Goal: Task Accomplishment & Management: Manage account settings

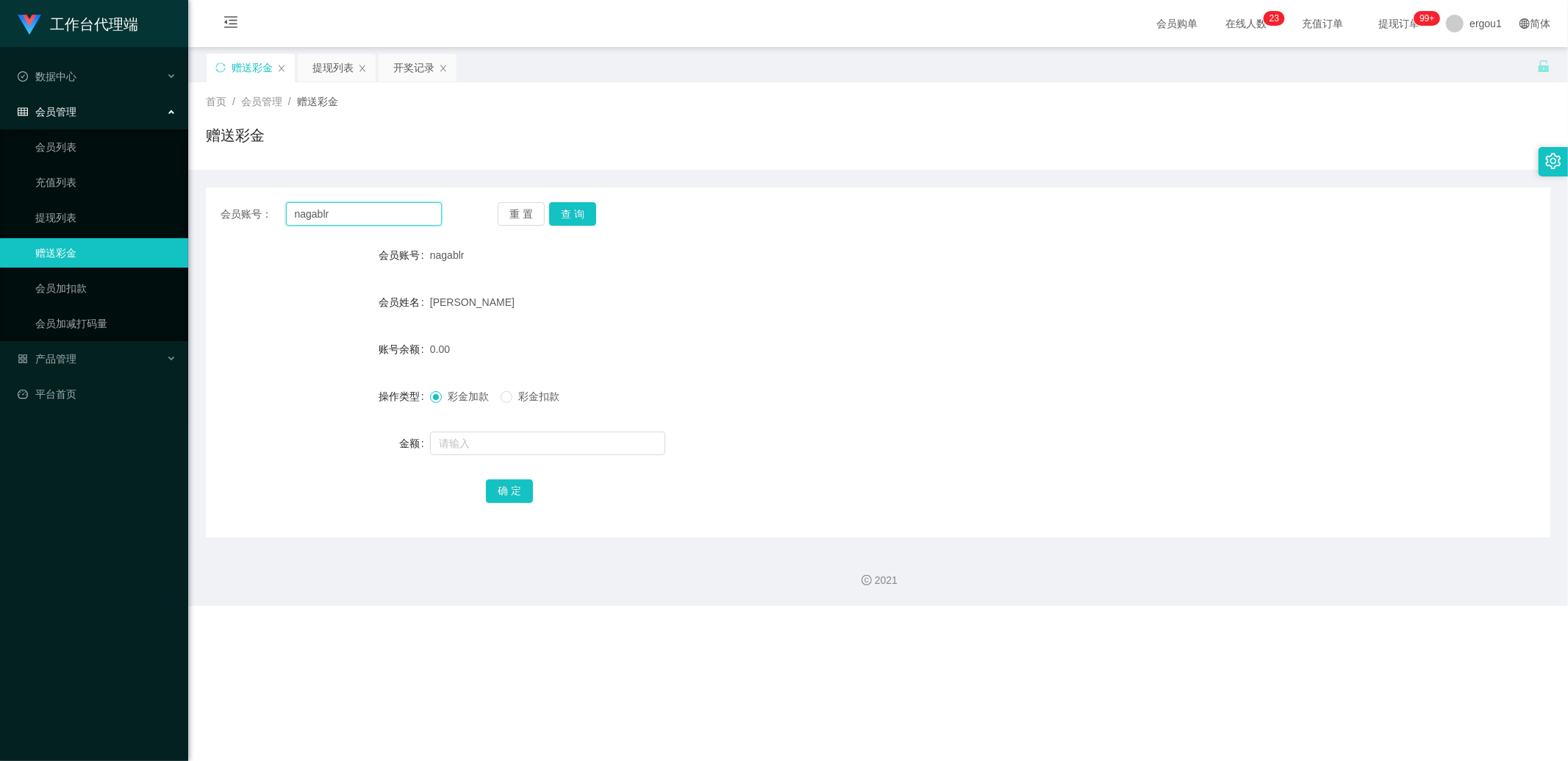
click at [333, 205] on input "nagablr" at bounding box center [365, 214] width 156 height 23
click at [333, 210] on input "nagablr" at bounding box center [365, 214] width 156 height 23
paste input "5867Ken"
paste input "text"
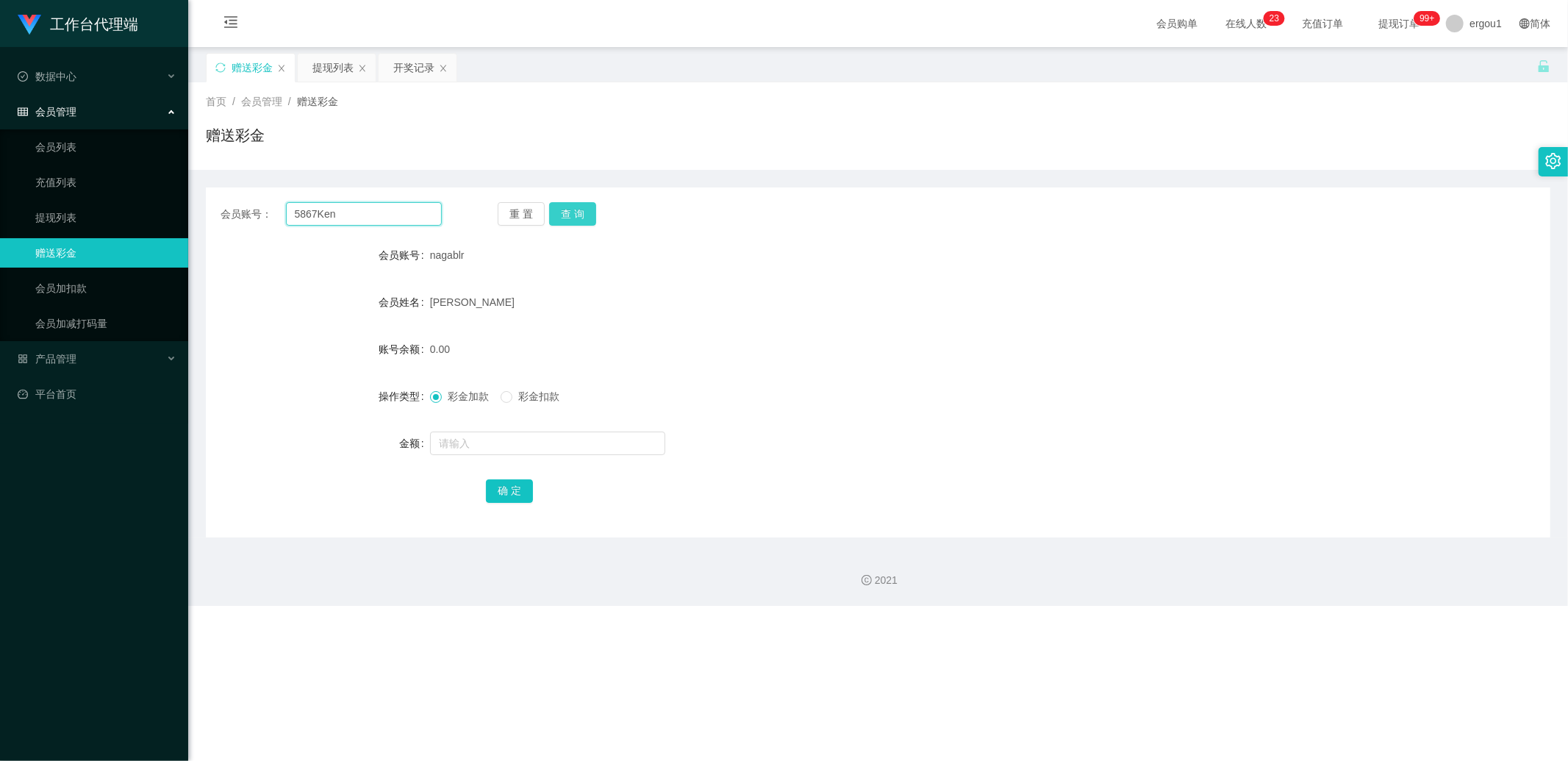
type input "5867Ken"
click at [581, 218] on button "查 询" at bounding box center [572, 214] width 47 height 23
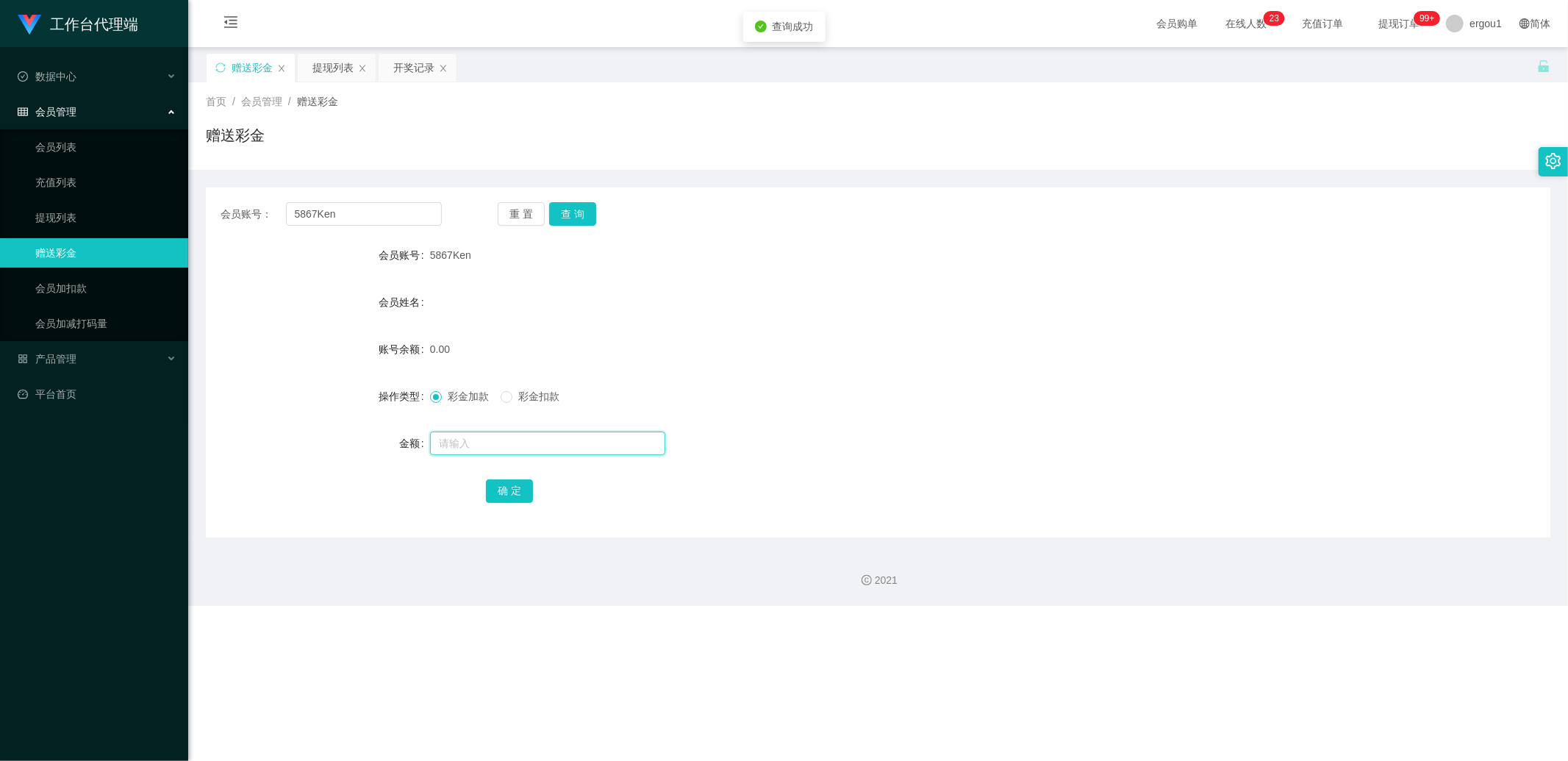
click at [486, 438] on input "text" at bounding box center [548, 443] width 235 height 23
type input "100"
click at [510, 495] on button "确 定" at bounding box center [509, 491] width 47 height 23
click at [380, 211] on input "5867Ken" at bounding box center [365, 214] width 156 height 23
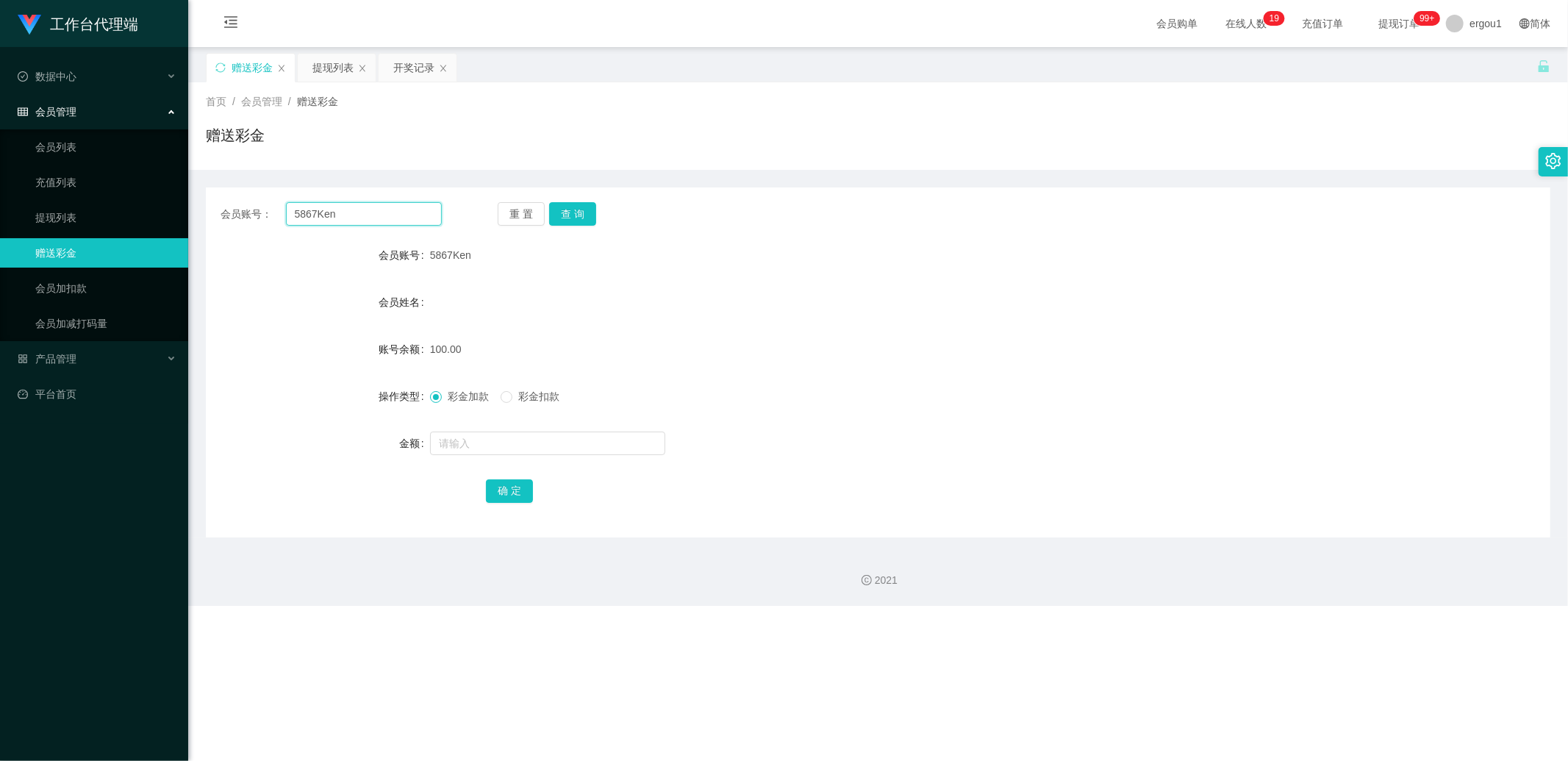
click at [375, 208] on input "5867Ken" at bounding box center [365, 214] width 156 height 23
drag, startPoint x: 336, startPoint y: 73, endPoint x: 339, endPoint y: 88, distance: 15.3
click at [336, 73] on div "提现列表" at bounding box center [333, 68] width 41 height 28
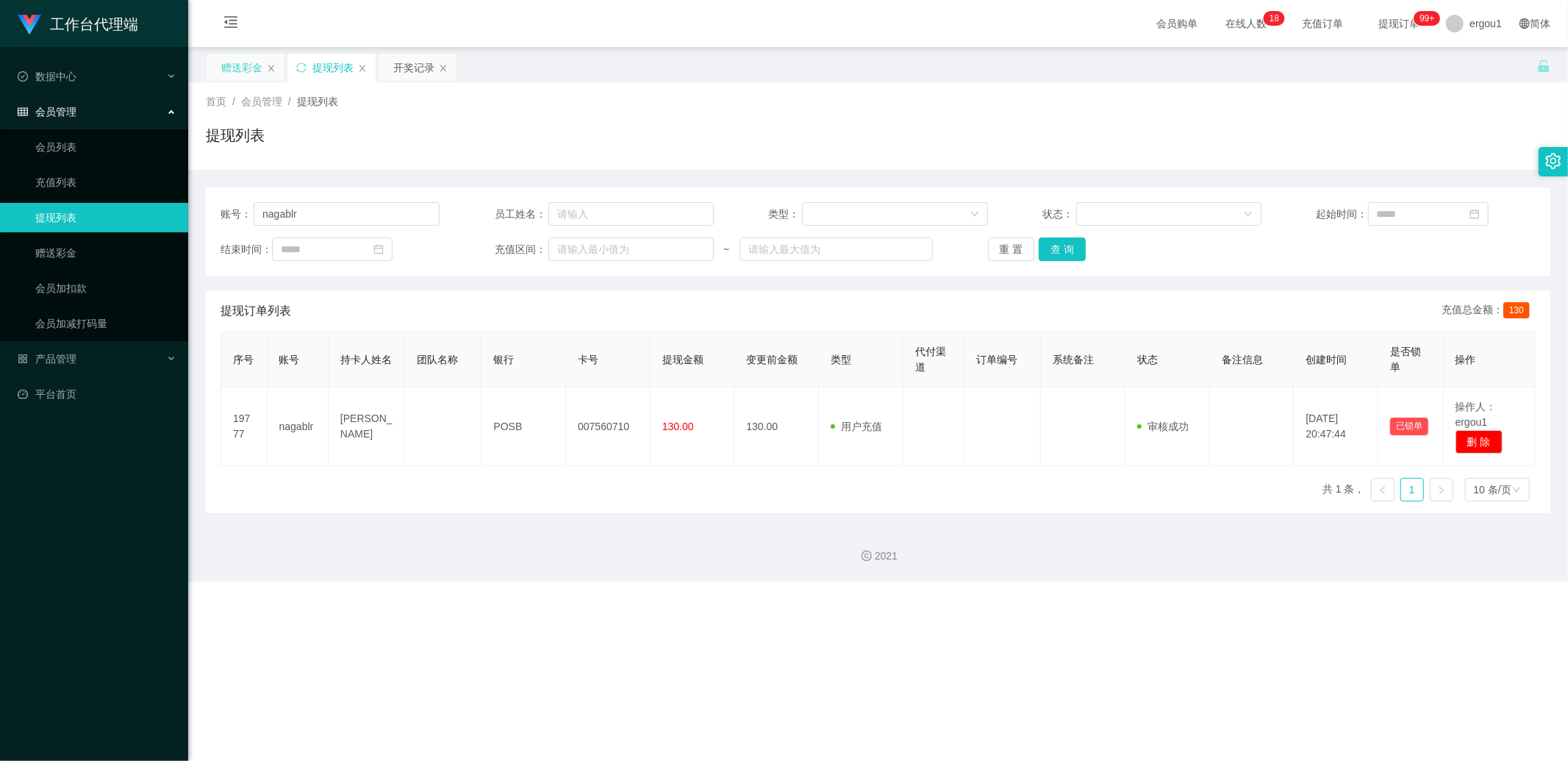
click at [250, 59] on div "赠送彩金" at bounding box center [241, 68] width 41 height 28
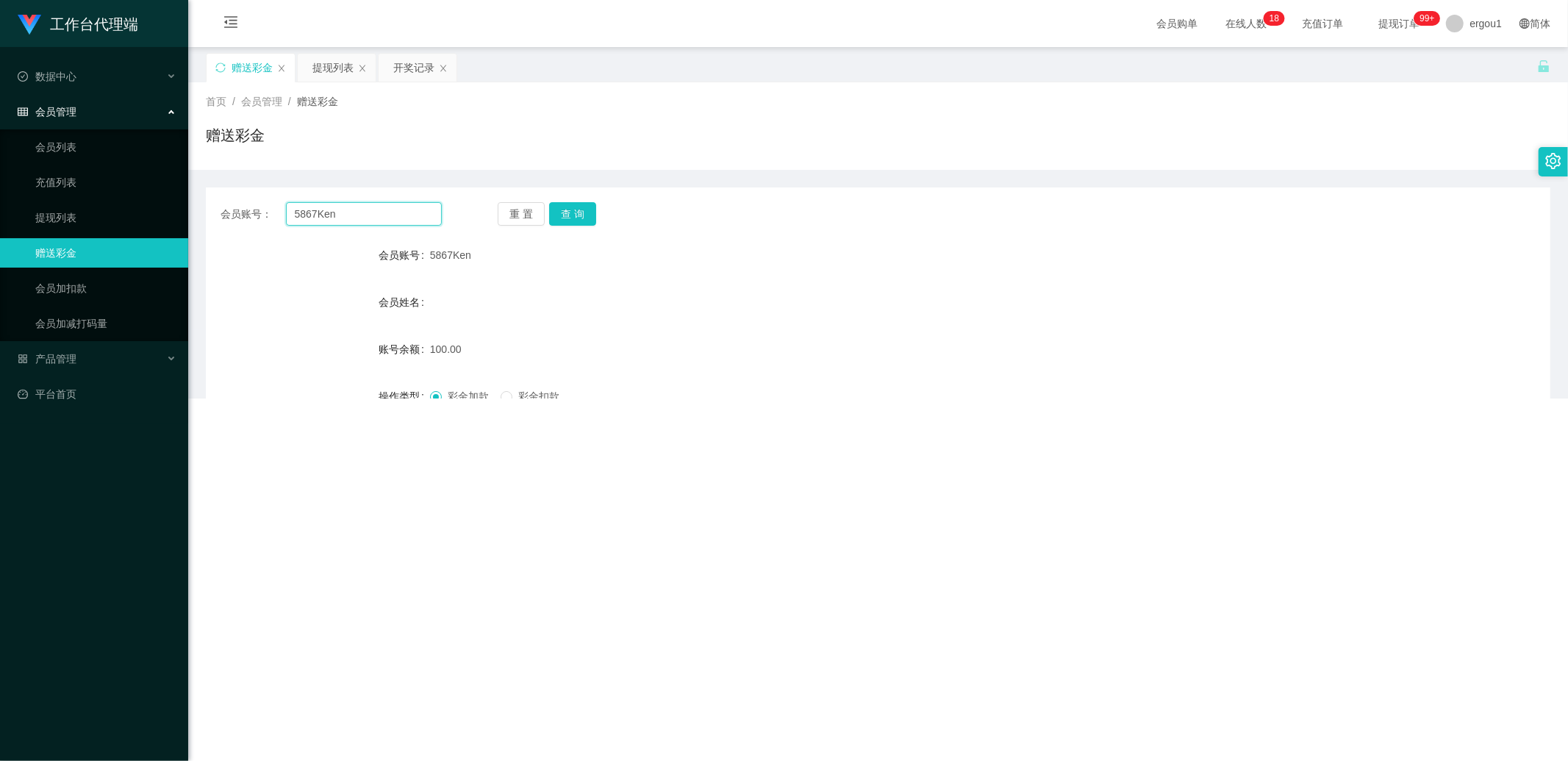
click at [326, 213] on input "5867Ken" at bounding box center [365, 214] width 156 height 23
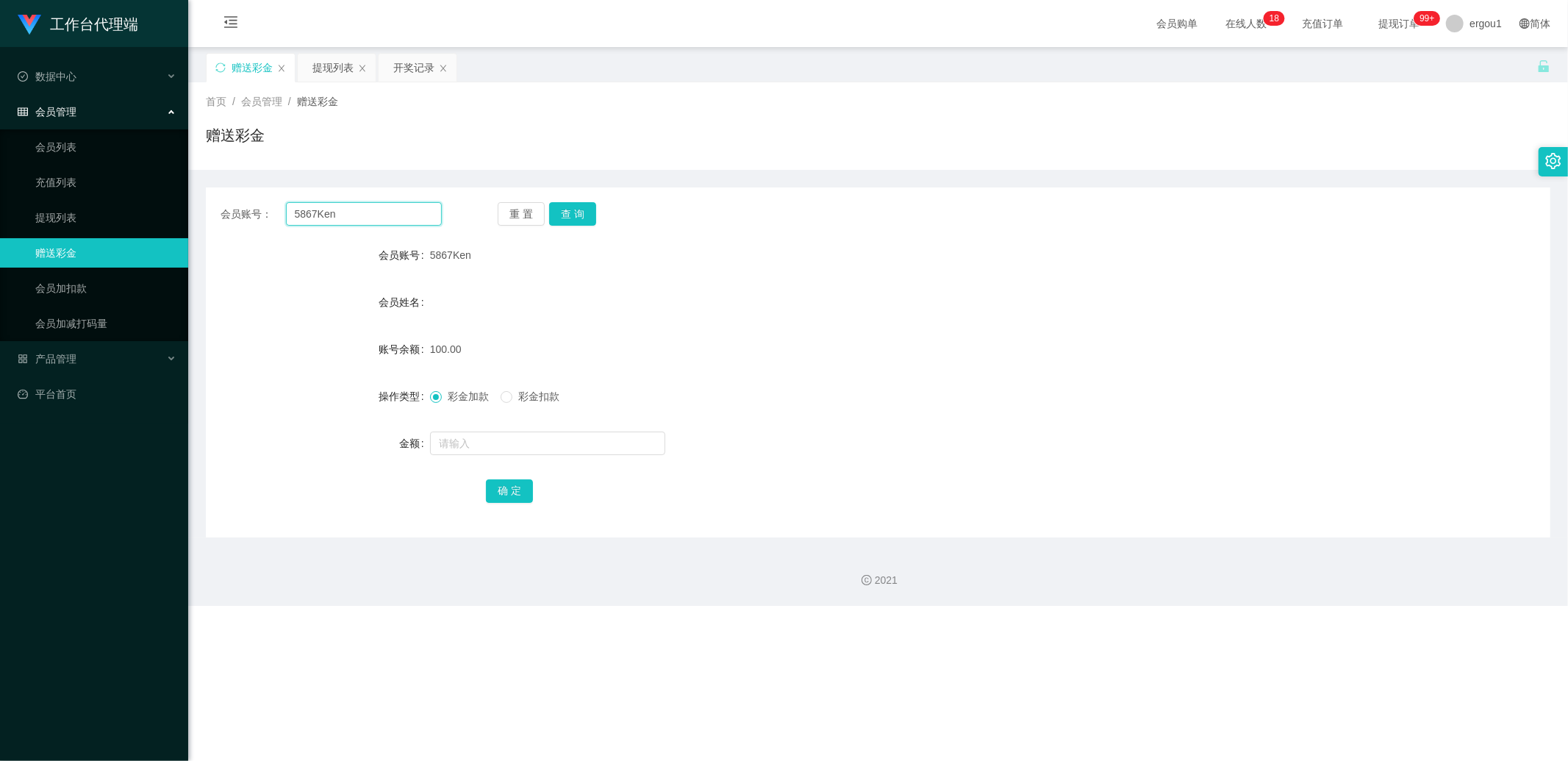
click at [326, 213] on input "5867Ken" at bounding box center [365, 214] width 156 height 23
click at [323, 57] on div "提现列表" at bounding box center [333, 68] width 41 height 28
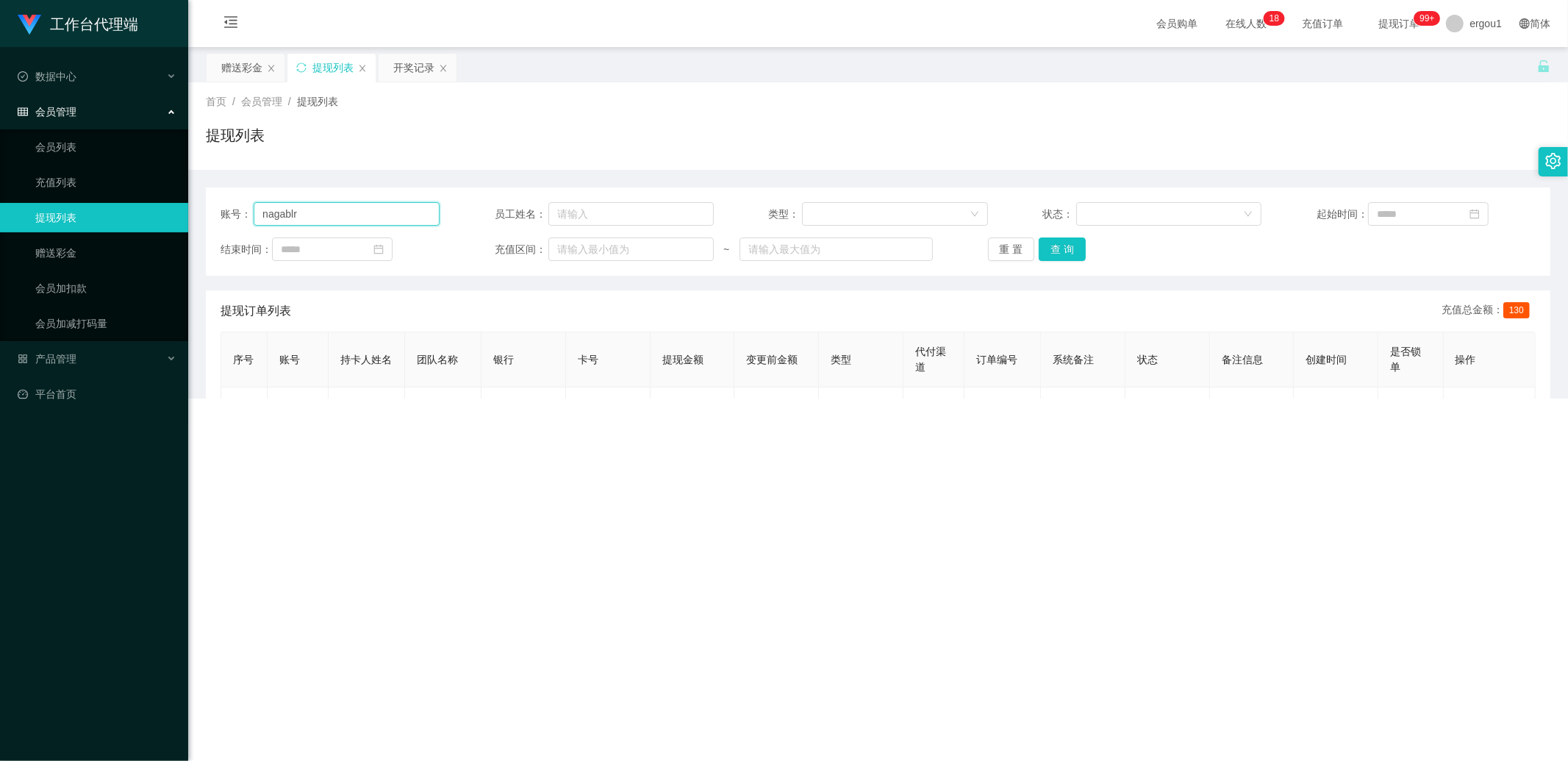
click at [346, 210] on input "nagablr" at bounding box center [346, 214] width 186 height 23
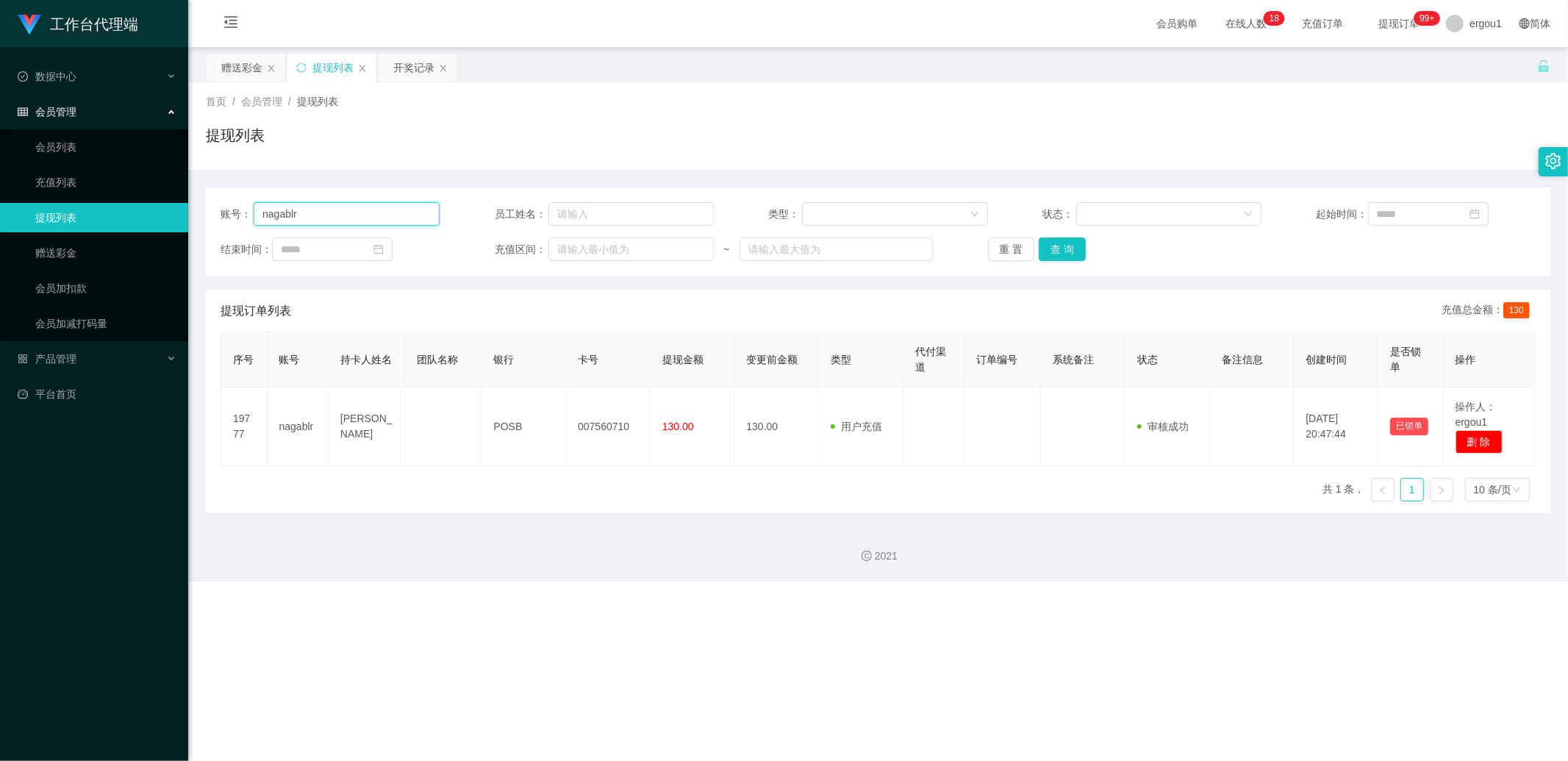
click at [346, 210] on input "nagablr" at bounding box center [346, 214] width 186 height 23
paste input "5867Ken"
paste input "text"
type input "5867Ken"
click at [1082, 254] on div "重 置 查 询" at bounding box center [1096, 249] width 219 height 23
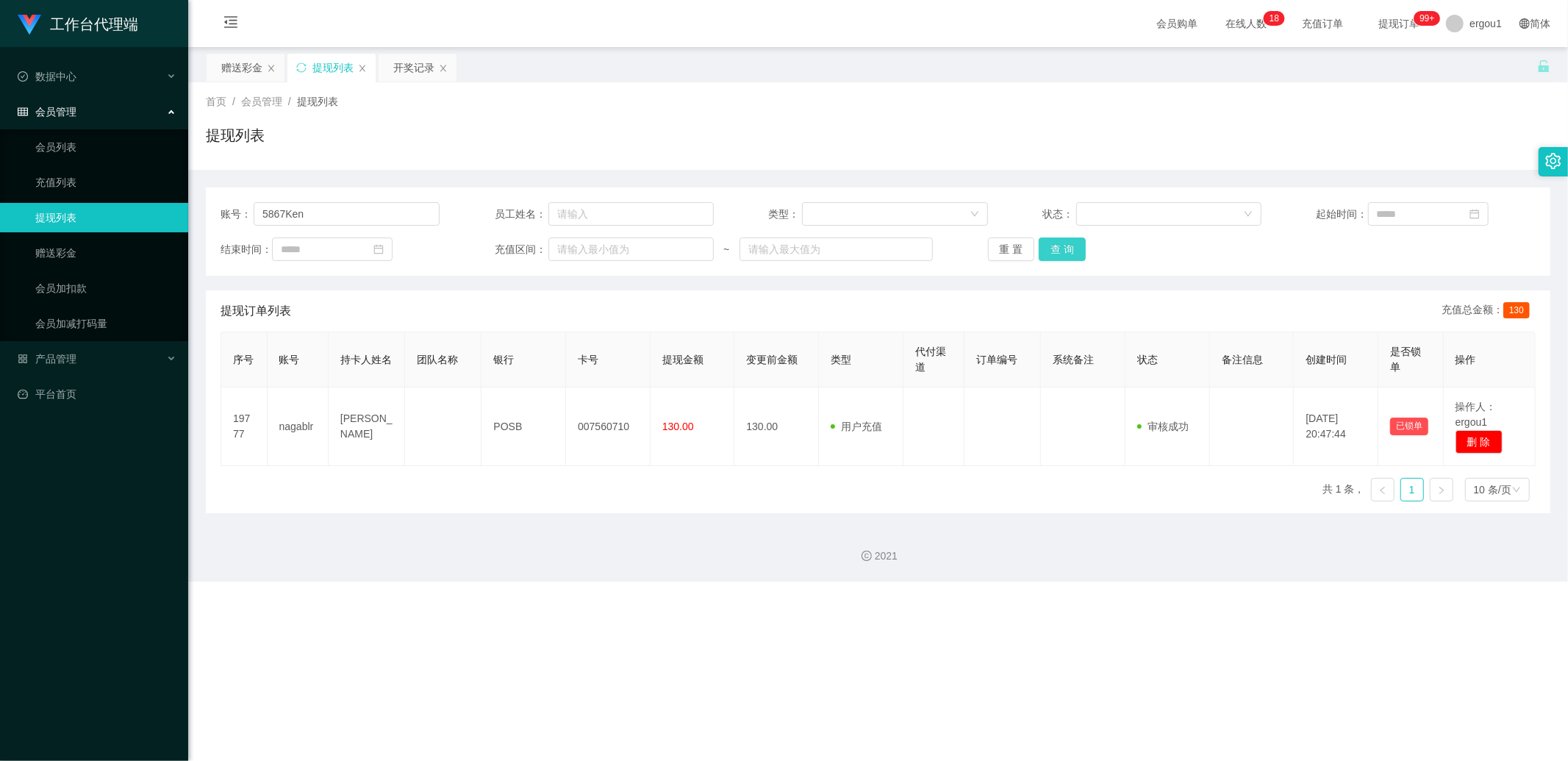
click at [1064, 255] on button "查 询" at bounding box center [1062, 249] width 47 height 23
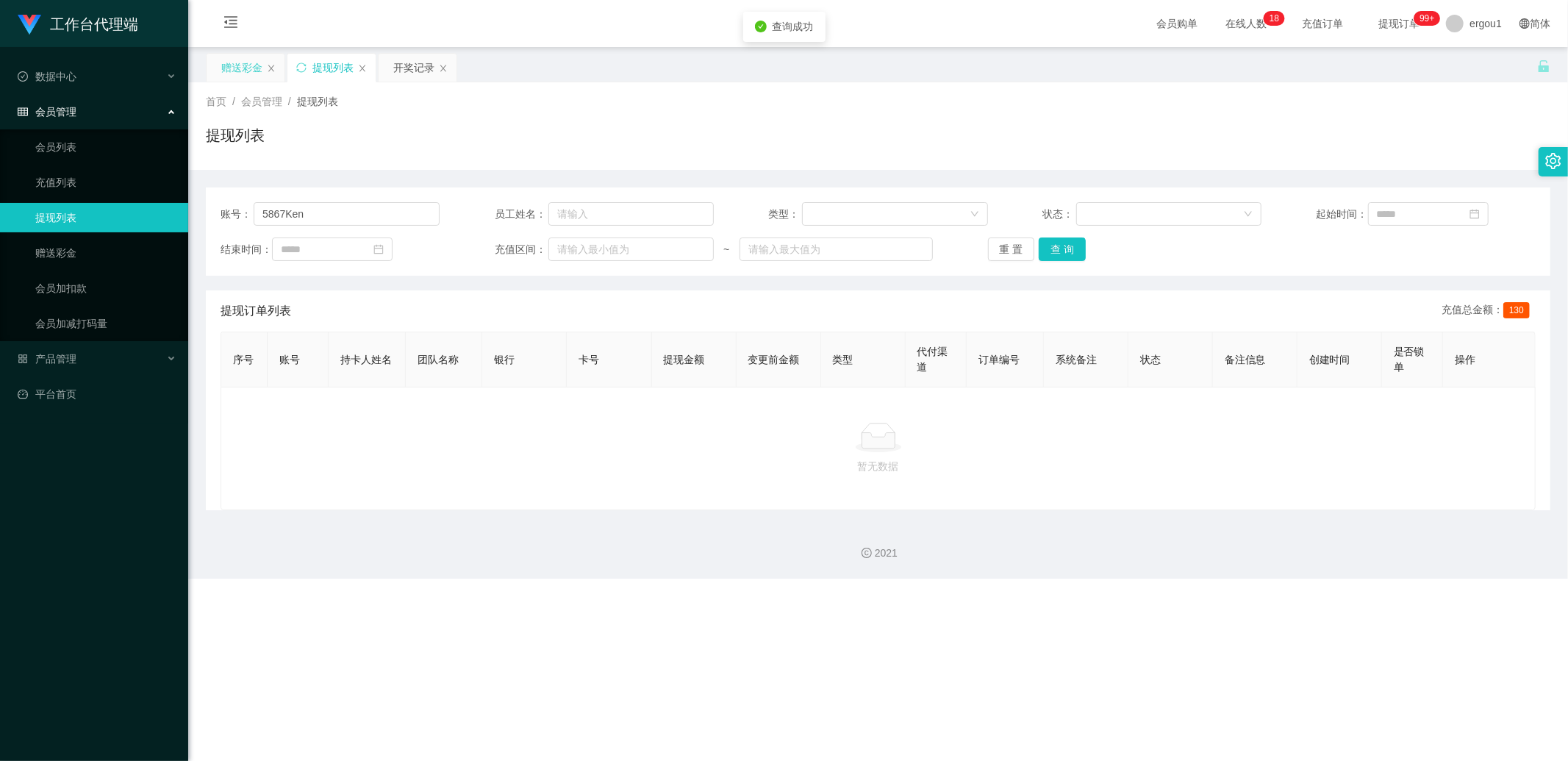
click at [254, 69] on div "赠送彩金" at bounding box center [241, 68] width 41 height 28
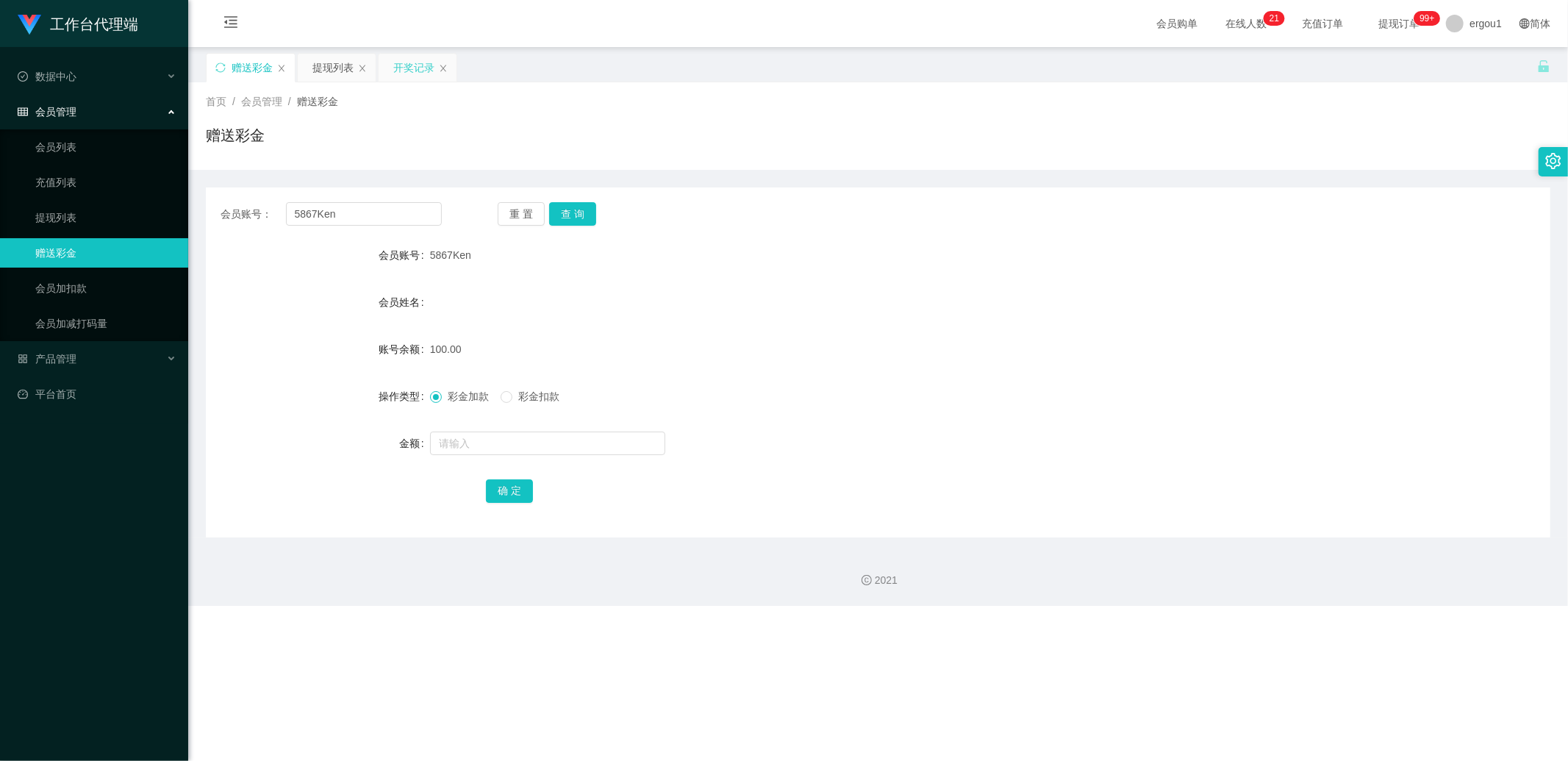
click at [413, 79] on div "开奖记录" at bounding box center [414, 68] width 41 height 28
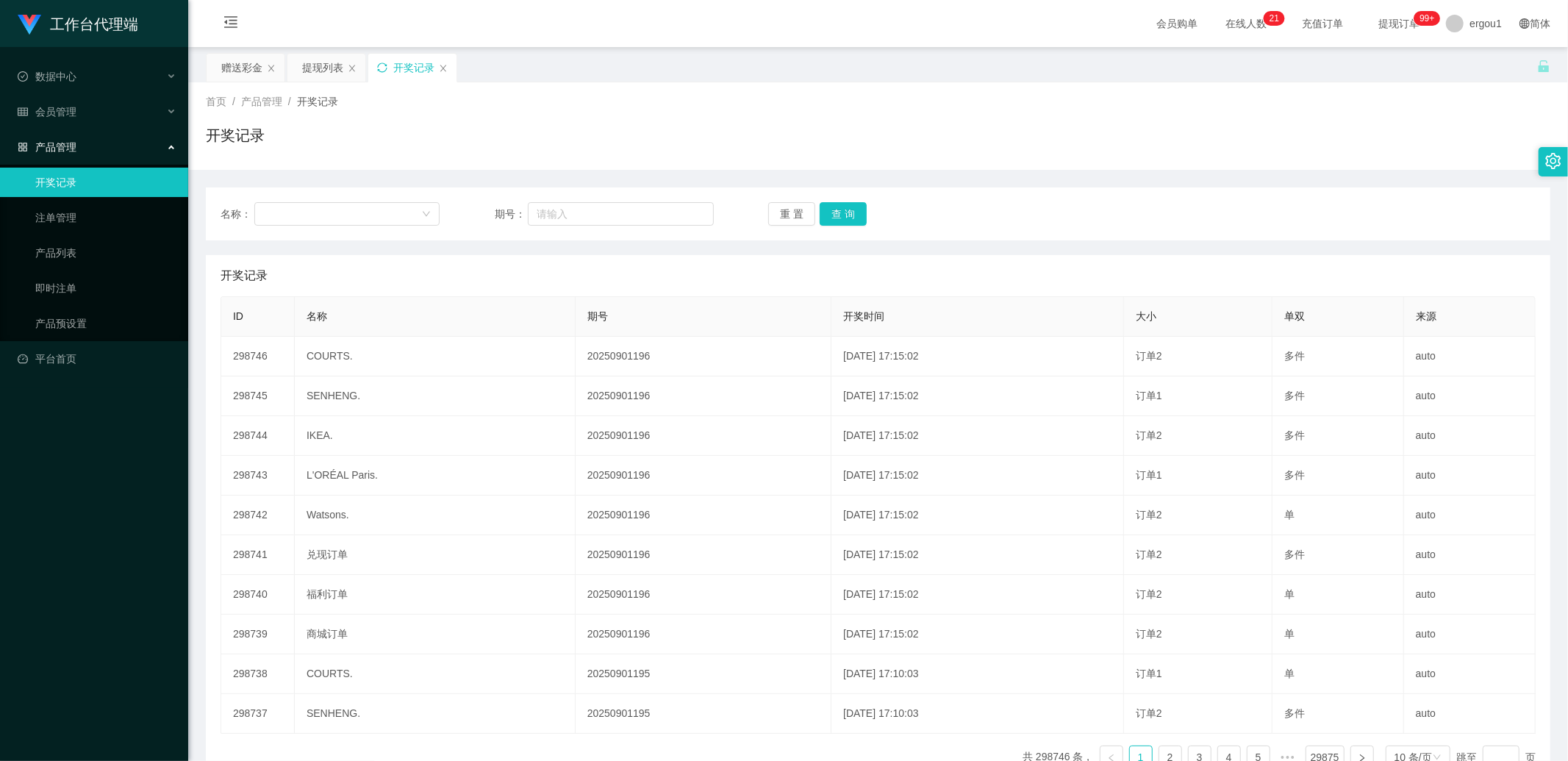
click at [378, 68] on icon "图标: sync" at bounding box center [382, 68] width 10 height 10
click at [246, 64] on div "赠送彩金" at bounding box center [241, 68] width 41 height 28
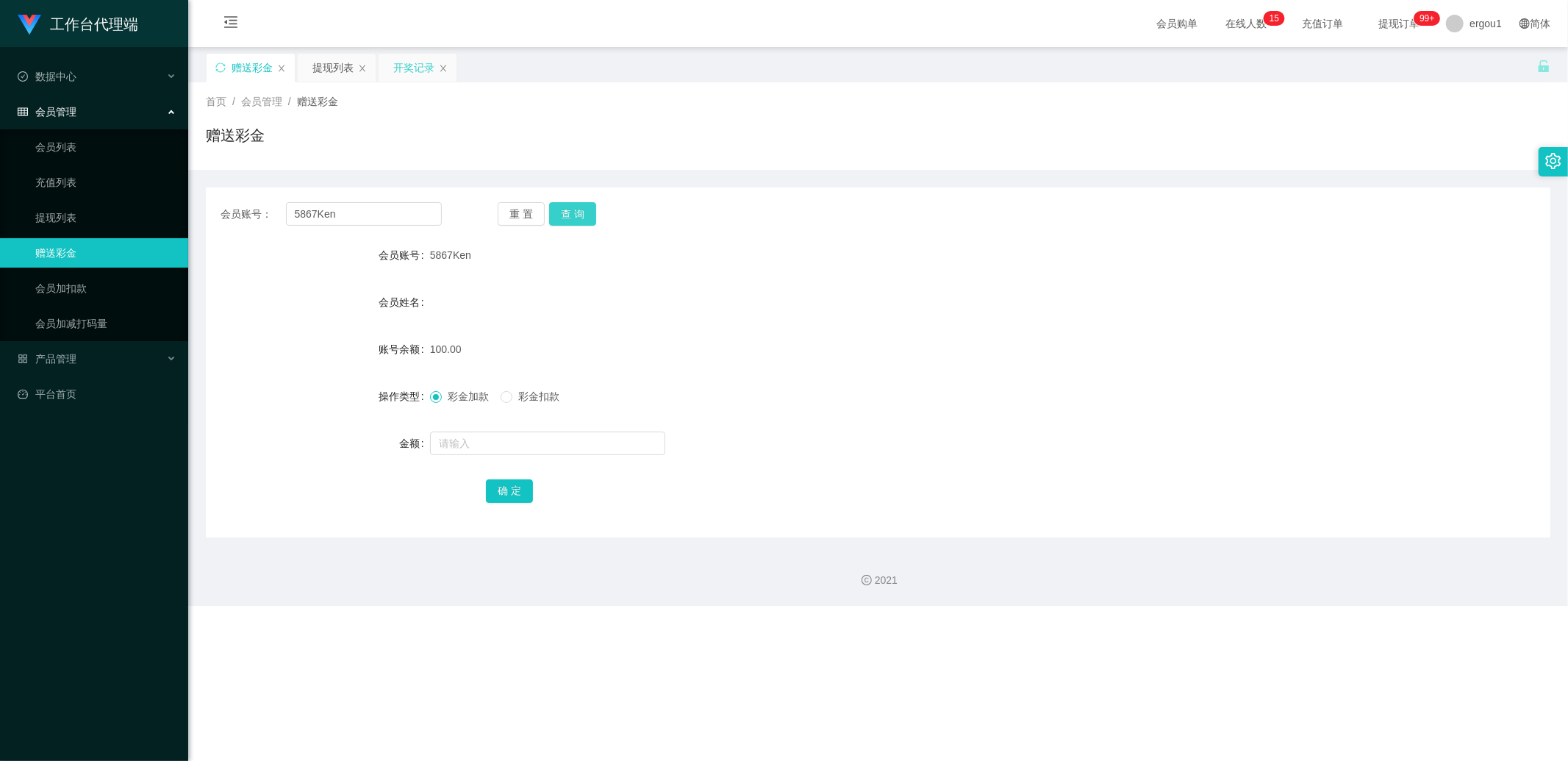
click at [585, 211] on button "查 询" at bounding box center [572, 214] width 47 height 23
click at [572, 218] on button "查 询" at bounding box center [572, 214] width 47 height 23
click at [583, 200] on div "会员账号： 5867Ken 重 置 查 询 会员账号 5867Ken 会员姓名 账号余额 50.00 操作类型 彩金加款 彩金扣款 金额 确 定" at bounding box center [878, 362] width 1344 height 350
click at [582, 208] on button "查 询" at bounding box center [572, 214] width 47 height 23
click at [575, 211] on button "查 询" at bounding box center [572, 214] width 47 height 23
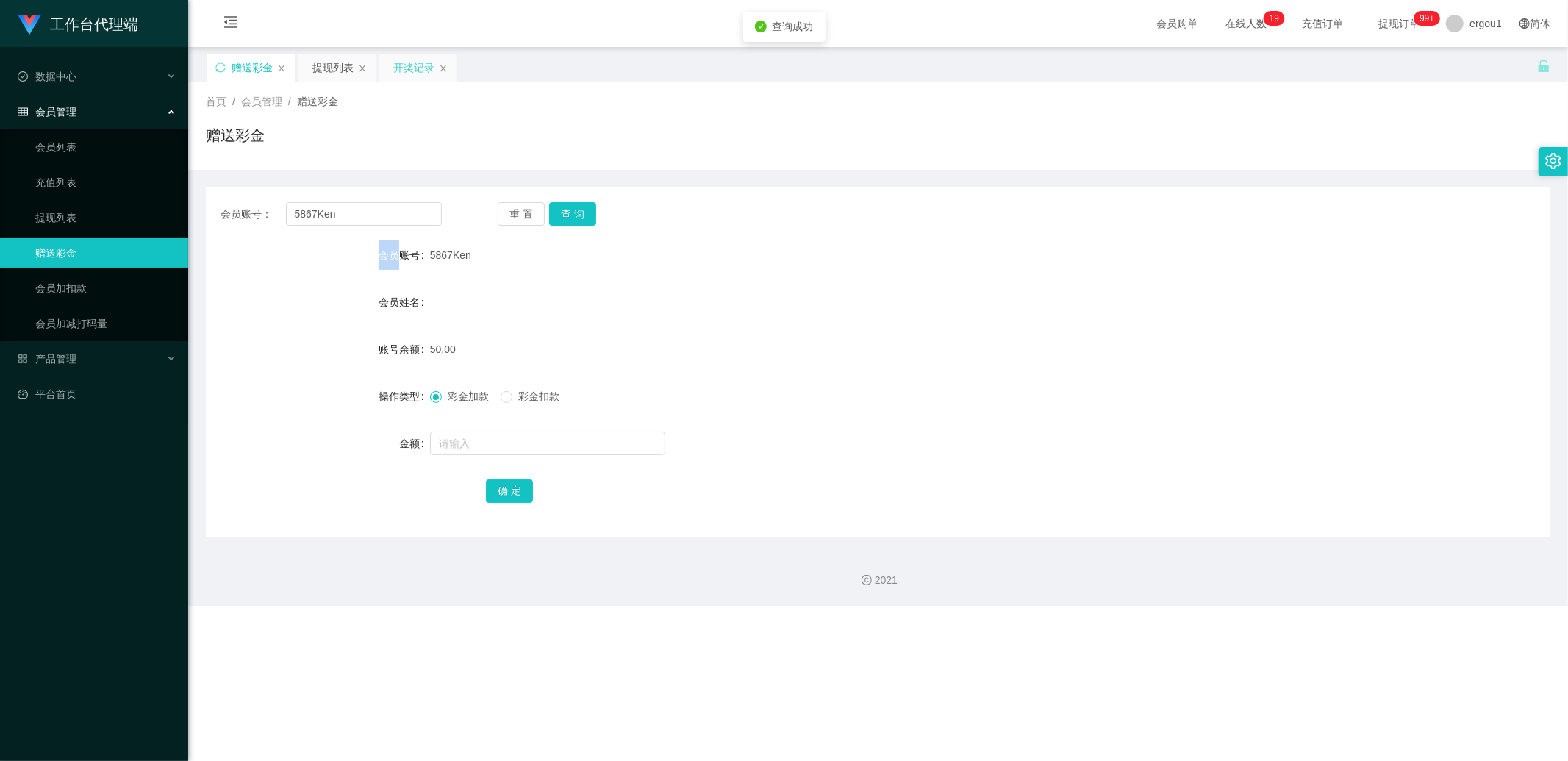
click at [575, 211] on div "重 置 查 询" at bounding box center [608, 214] width 221 height 23
click at [576, 211] on button "查 询" at bounding box center [572, 214] width 47 height 23
click at [576, 211] on button "查 询" at bounding box center [581, 214] width 64 height 23
click at [334, 67] on div "提现列表" at bounding box center [333, 68] width 41 height 28
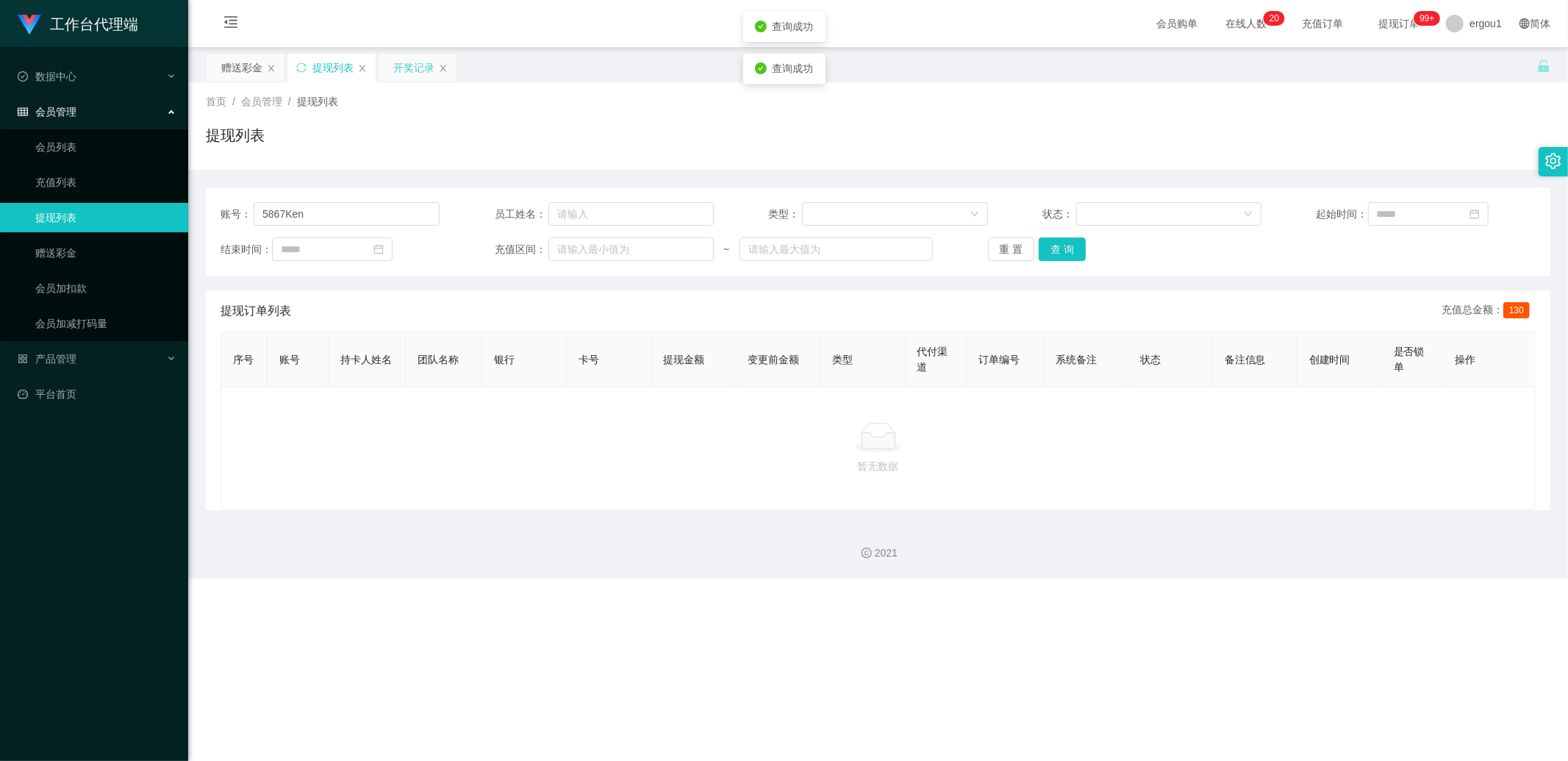
click at [408, 77] on div "开奖记录" at bounding box center [414, 68] width 41 height 28
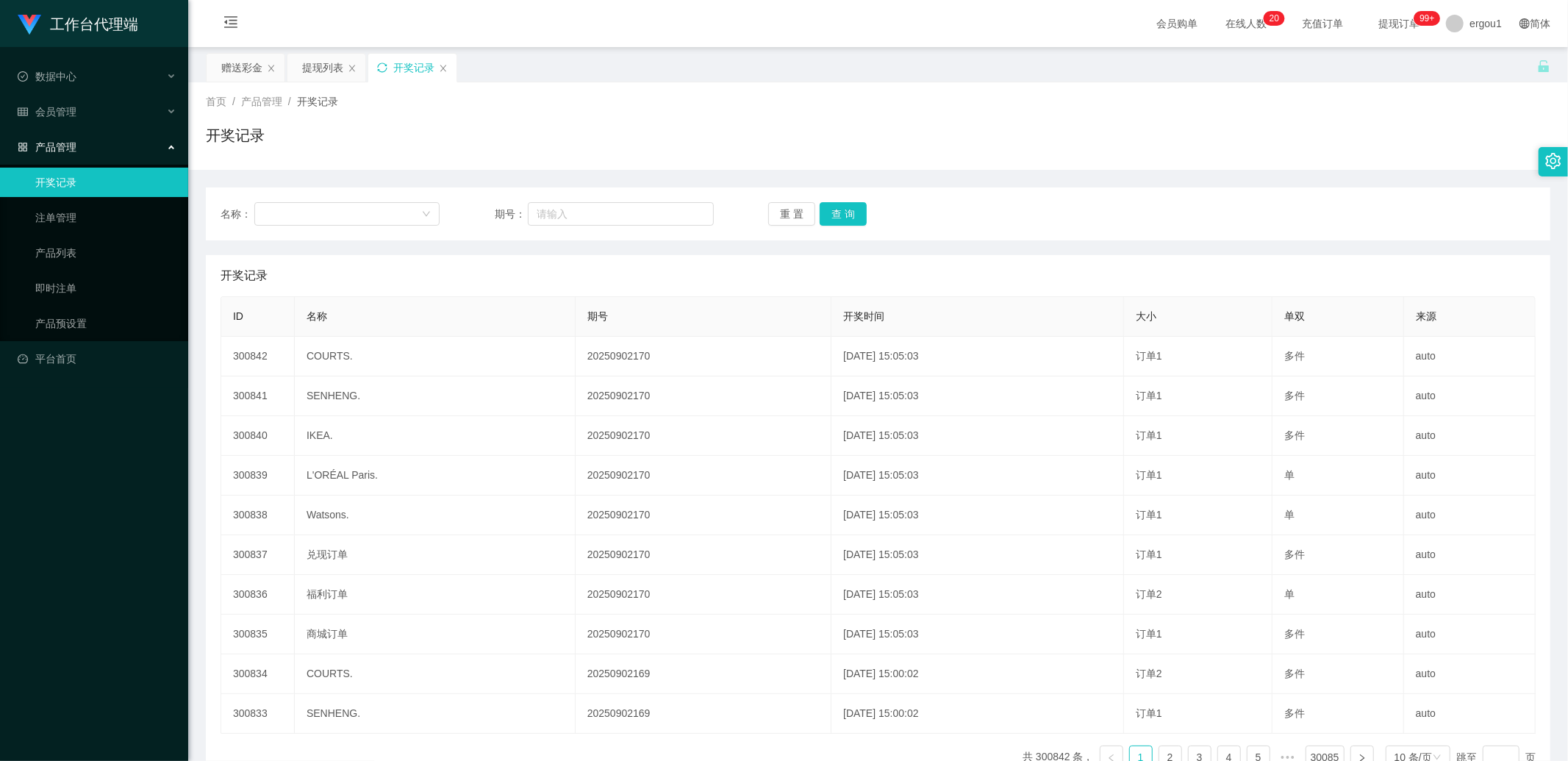
click at [384, 68] on icon "图标: sync" at bounding box center [382, 68] width 11 height 11
click at [208, 61] on div "赠送彩金" at bounding box center [245, 68] width 78 height 28
click at [223, 67] on div "赠送彩金" at bounding box center [241, 68] width 41 height 28
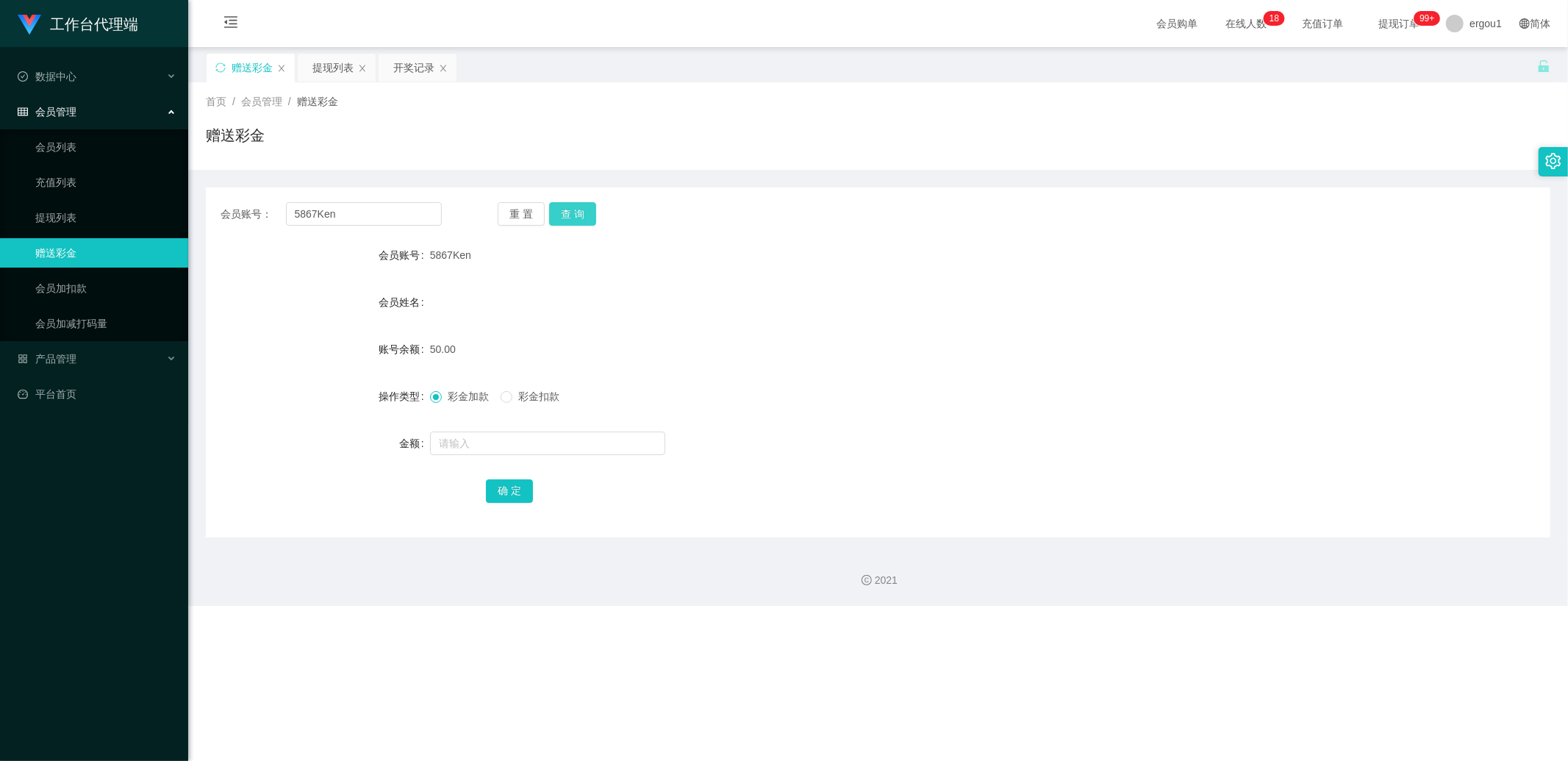
click at [583, 213] on button "查 询" at bounding box center [572, 214] width 47 height 23
click at [570, 213] on button "查 询" at bounding box center [572, 214] width 47 height 23
click at [407, 73] on div "开奖记录" at bounding box center [414, 68] width 41 height 28
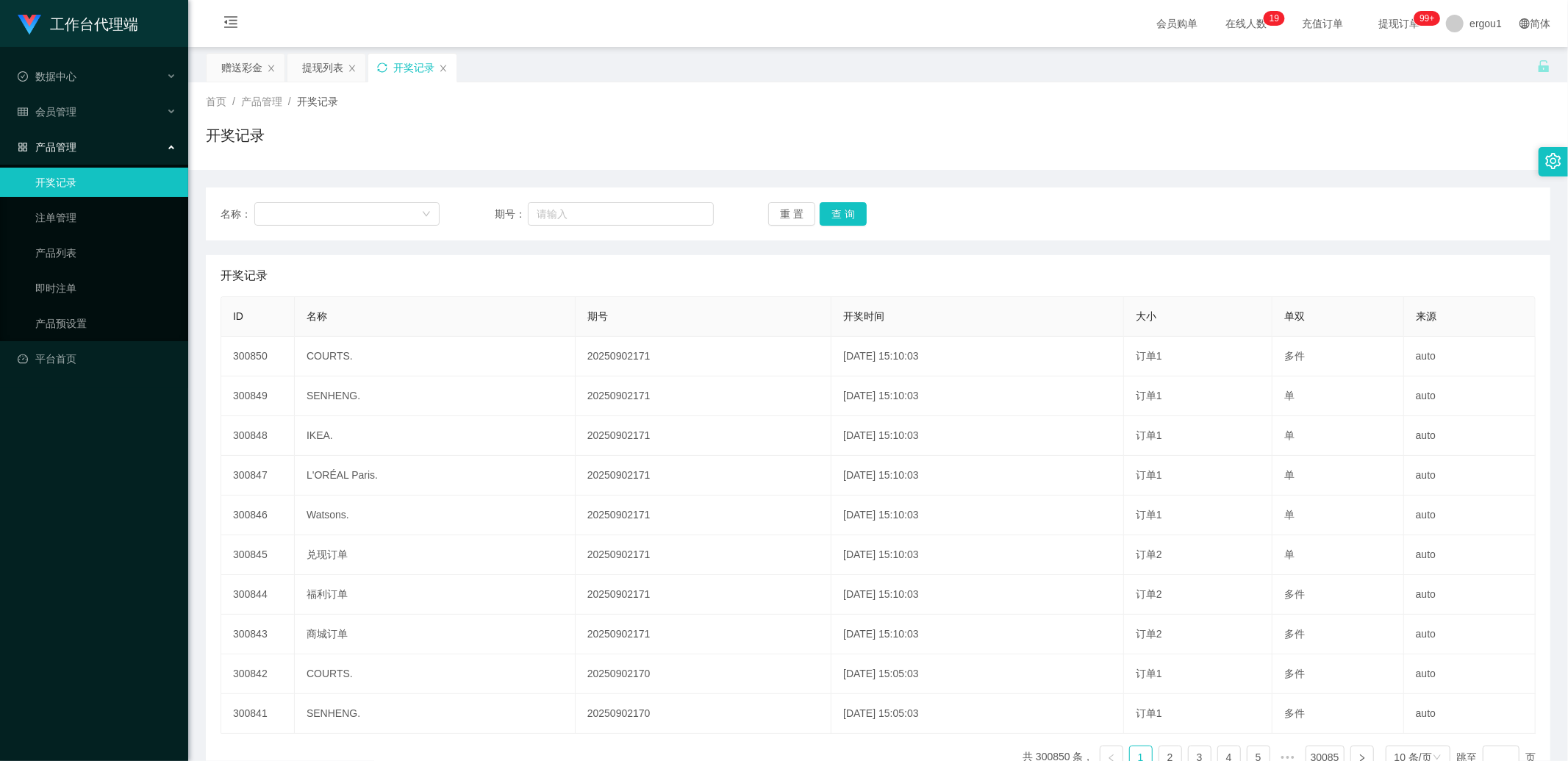
click at [382, 71] on icon "图标: sync" at bounding box center [382, 68] width 10 height 10
click at [850, 209] on button "查 询" at bounding box center [843, 214] width 47 height 23
click at [387, 68] on icon "图标: sync" at bounding box center [382, 68] width 11 height 11
click at [317, 69] on div "提现列表" at bounding box center [322, 68] width 41 height 28
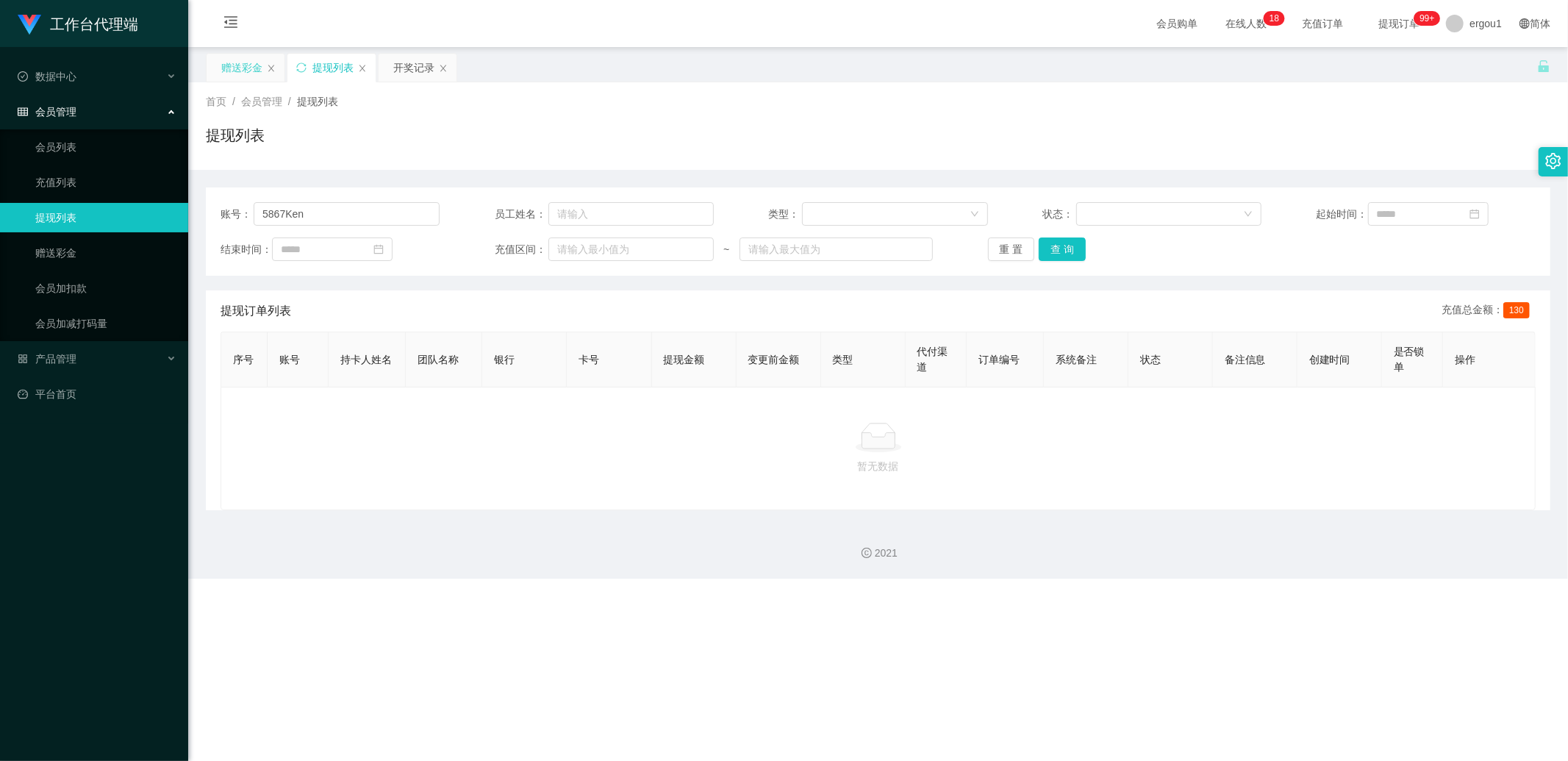
click at [222, 69] on div "赠送彩金" at bounding box center [241, 68] width 41 height 28
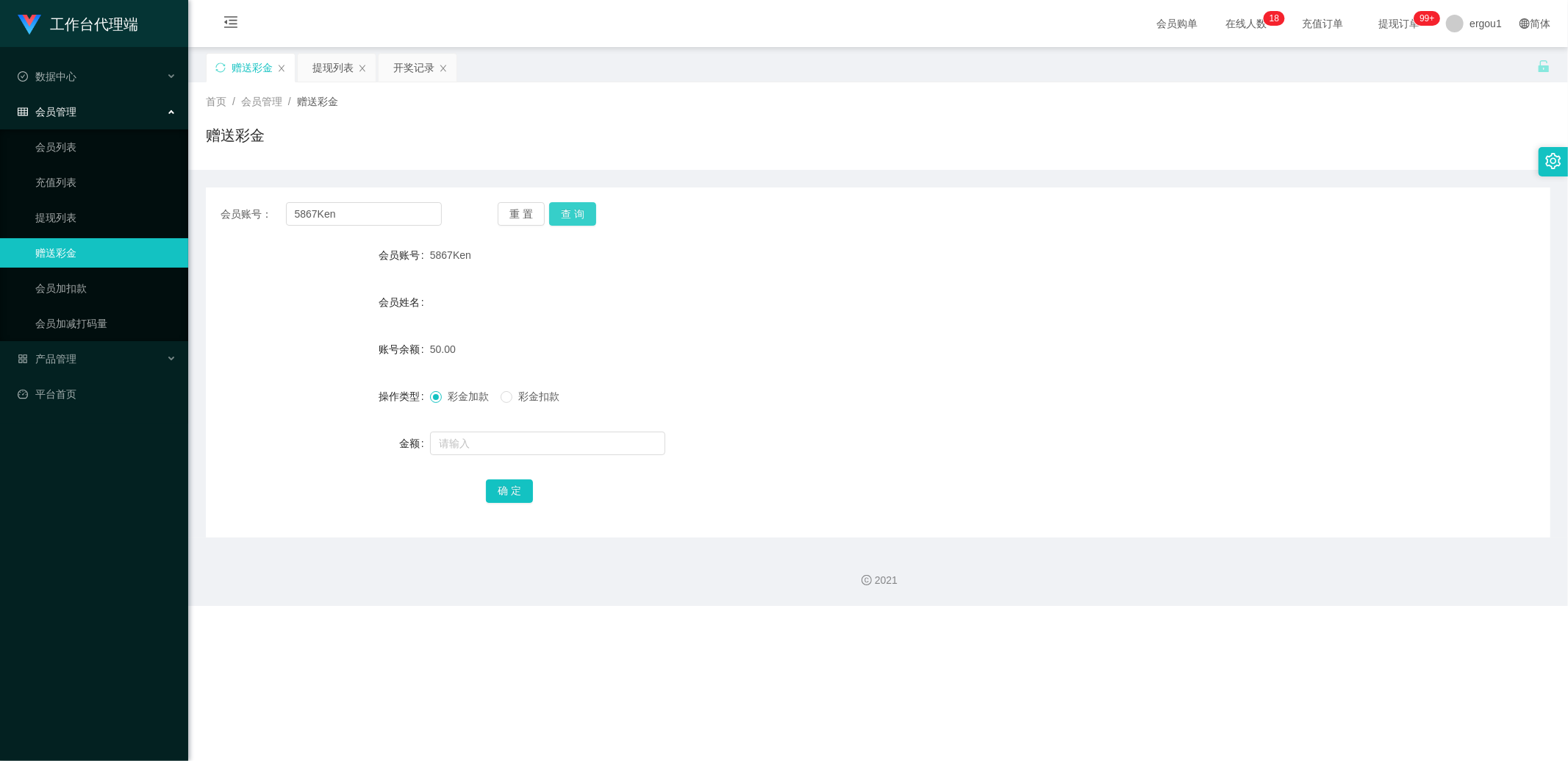
click at [591, 211] on button "查 询" at bounding box center [572, 214] width 47 height 23
click at [581, 216] on button "查 询" at bounding box center [572, 214] width 47 height 23
click at [429, 75] on div "开奖记录" at bounding box center [414, 68] width 41 height 28
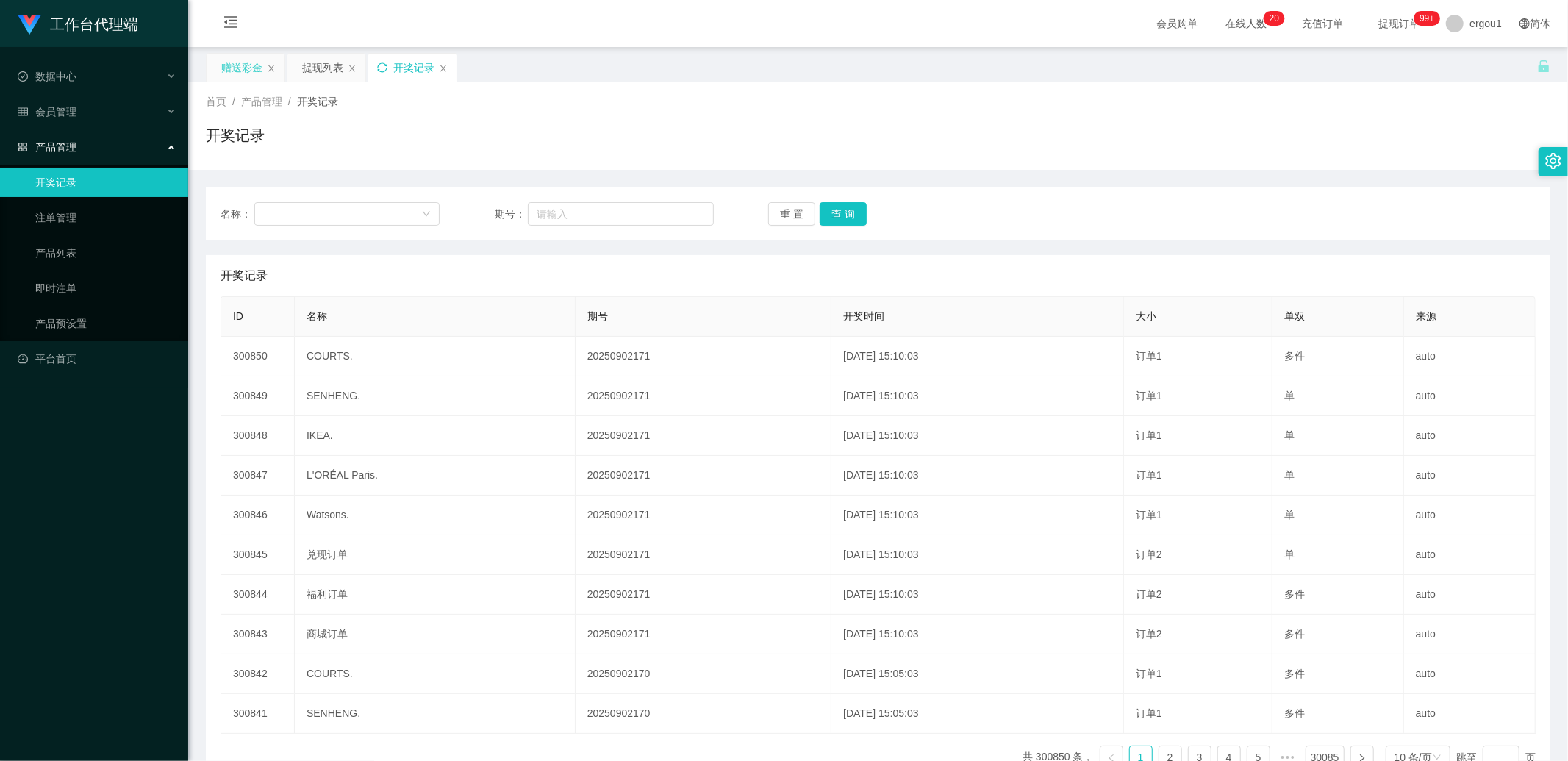
click at [249, 63] on div "赠送彩金" at bounding box center [241, 68] width 41 height 28
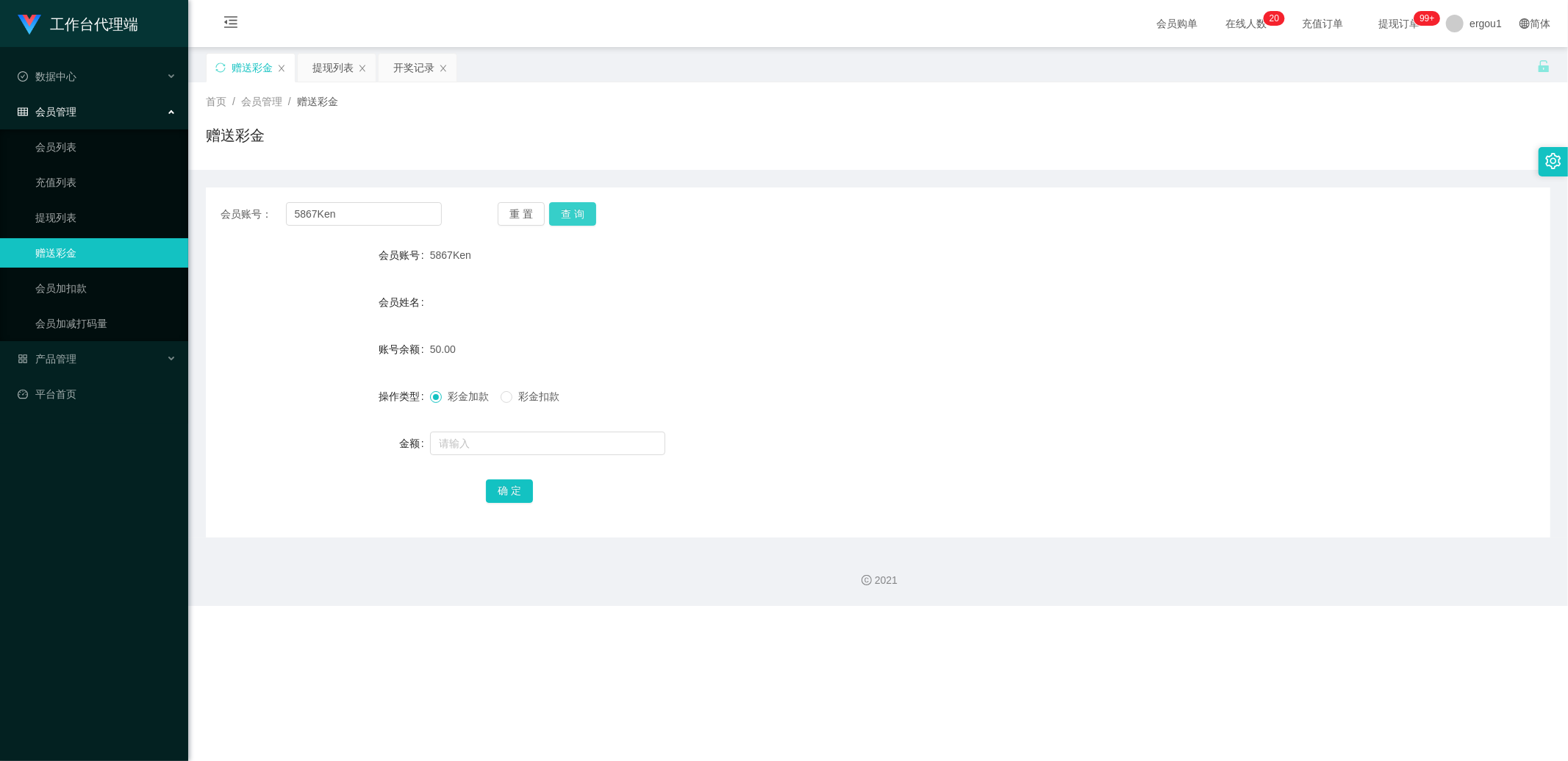
click at [570, 207] on button "查 询" at bounding box center [572, 214] width 47 height 23
click at [504, 434] on div at bounding box center [822, 443] width 784 height 29
click at [504, 440] on input "text" at bounding box center [548, 443] width 235 height 23
type input "100"
click at [571, 212] on button "查 询" at bounding box center [572, 214] width 47 height 23
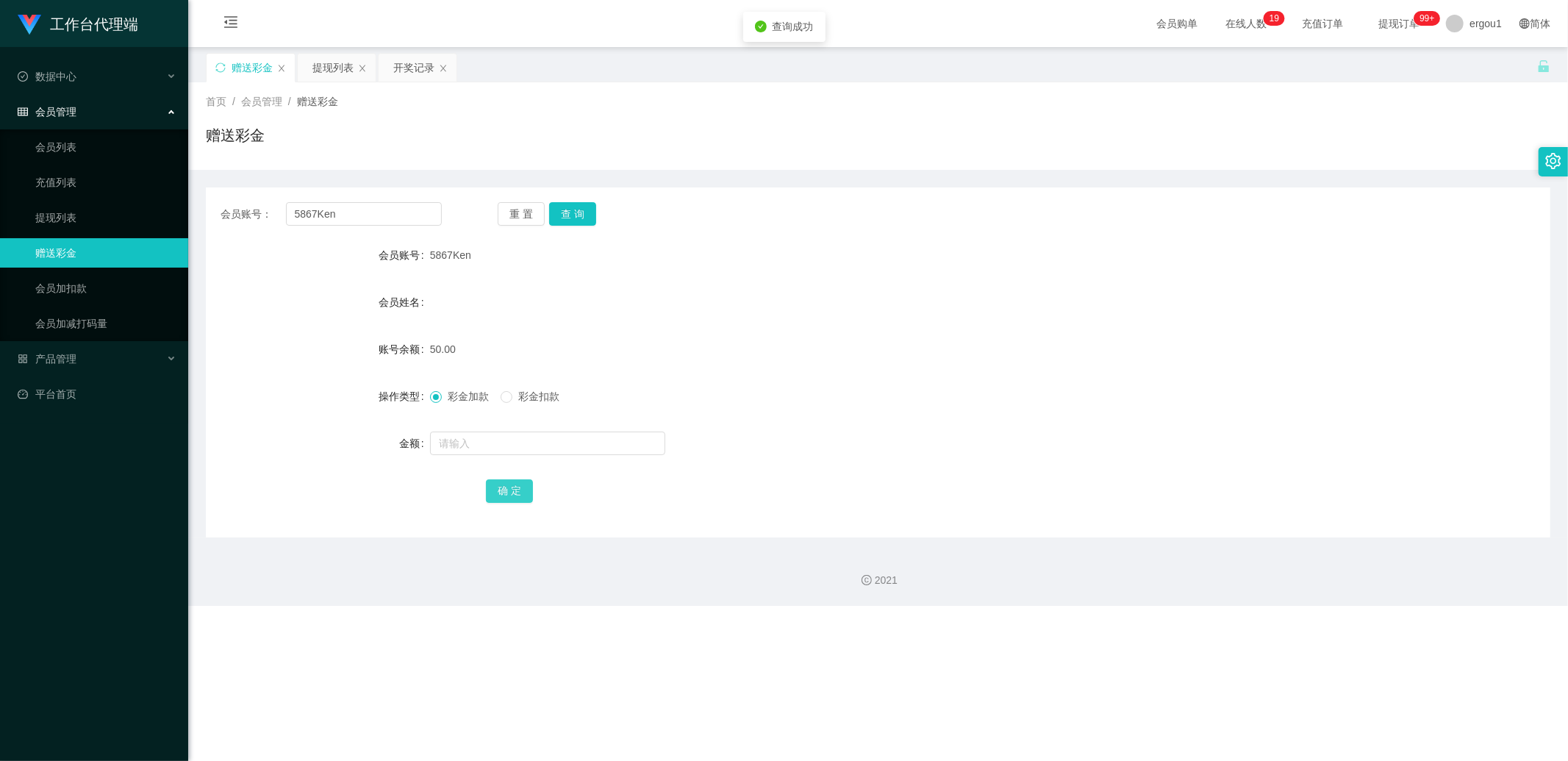
click at [512, 490] on button "确 定" at bounding box center [509, 491] width 47 height 23
click at [580, 210] on button "查 询" at bounding box center [572, 214] width 47 height 23
click at [473, 435] on input "text" at bounding box center [548, 443] width 235 height 23
type input "100"
click at [510, 494] on button "确 定" at bounding box center [509, 491] width 47 height 23
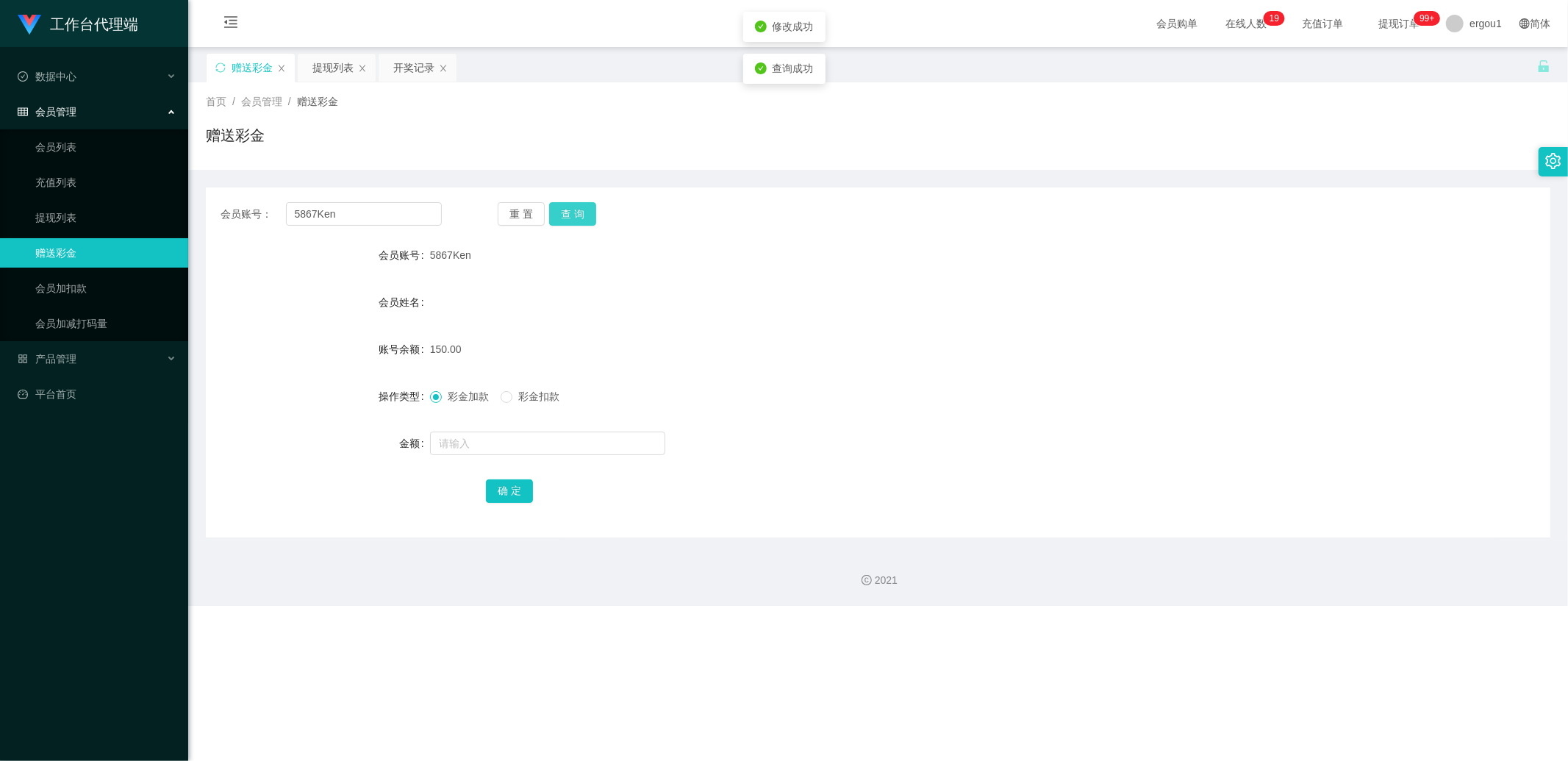
click at [569, 209] on button "查 询" at bounding box center [572, 214] width 47 height 23
click at [570, 212] on button "查 询" at bounding box center [572, 214] width 47 height 23
click at [572, 213] on button "查 询" at bounding box center [572, 214] width 47 height 23
click at [348, 76] on div "提现列表" at bounding box center [333, 68] width 41 height 28
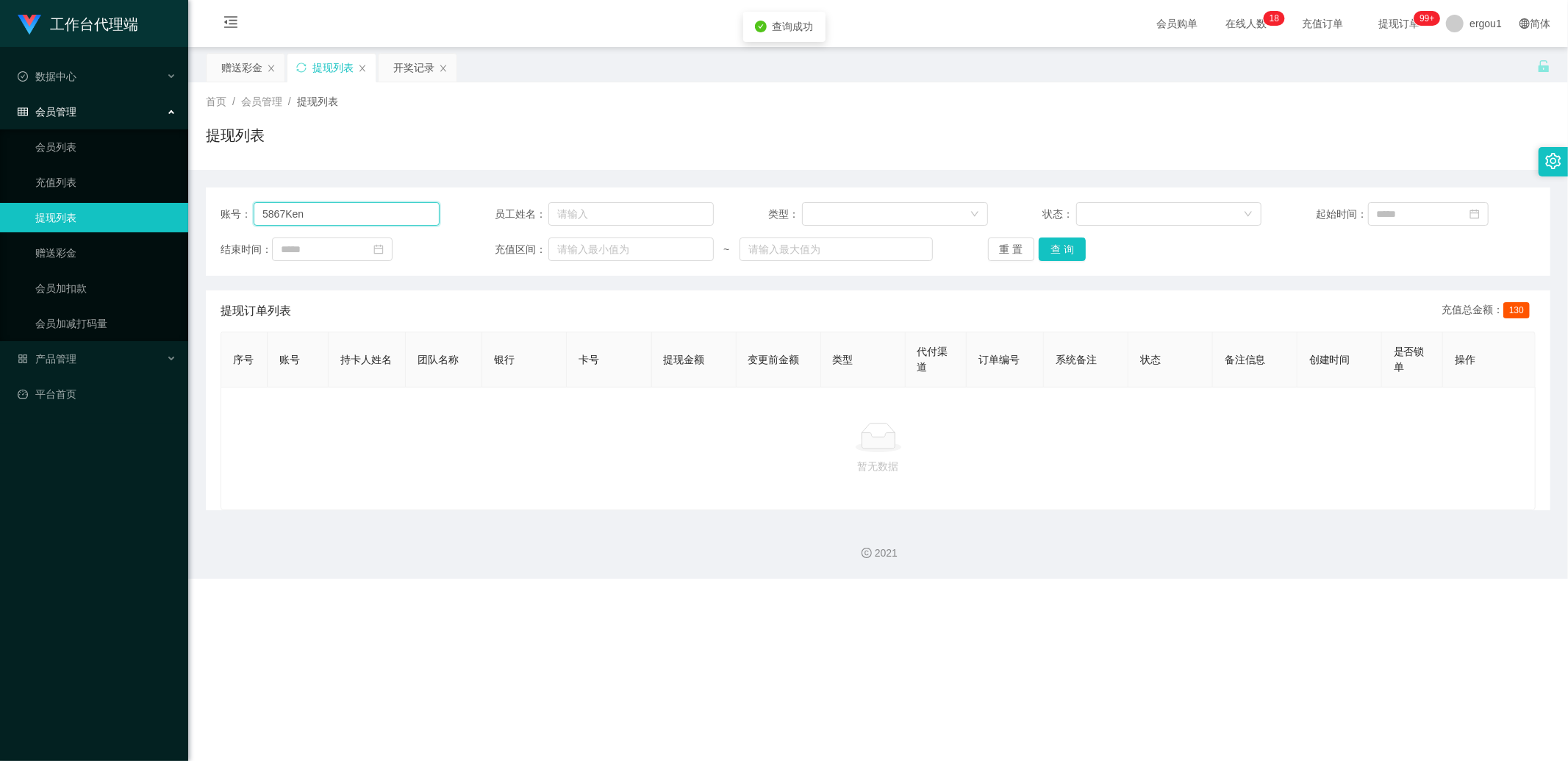
click at [431, 210] on input "5867Ken" at bounding box center [346, 214] width 186 height 23
click at [1044, 251] on button "查 询" at bounding box center [1062, 249] width 47 height 23
click at [230, 67] on div "赠送彩金" at bounding box center [241, 68] width 41 height 28
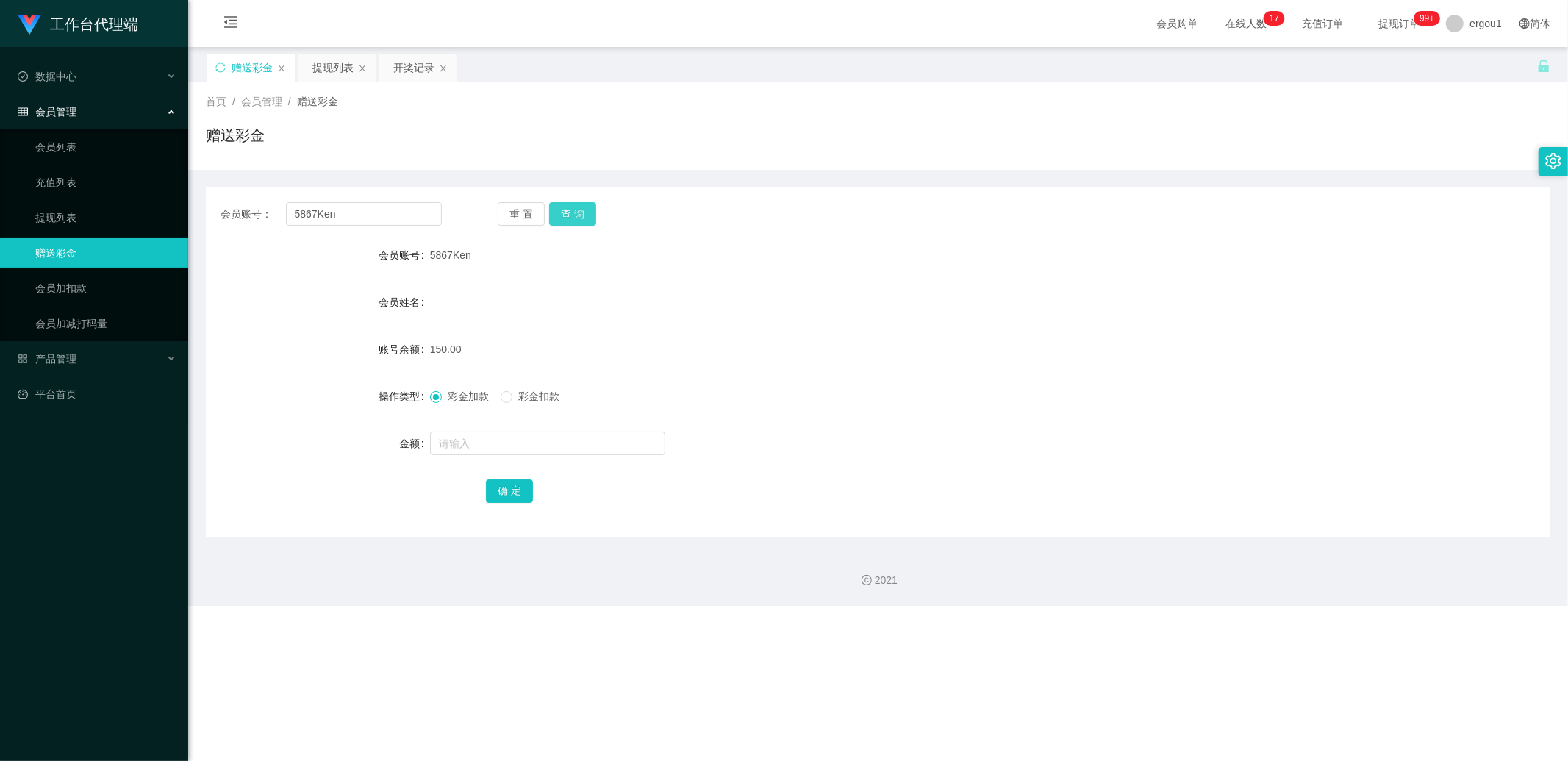
click at [574, 216] on button "查 询" at bounding box center [572, 214] width 47 height 23
click at [333, 69] on div "提现列表" at bounding box center [333, 68] width 41 height 28
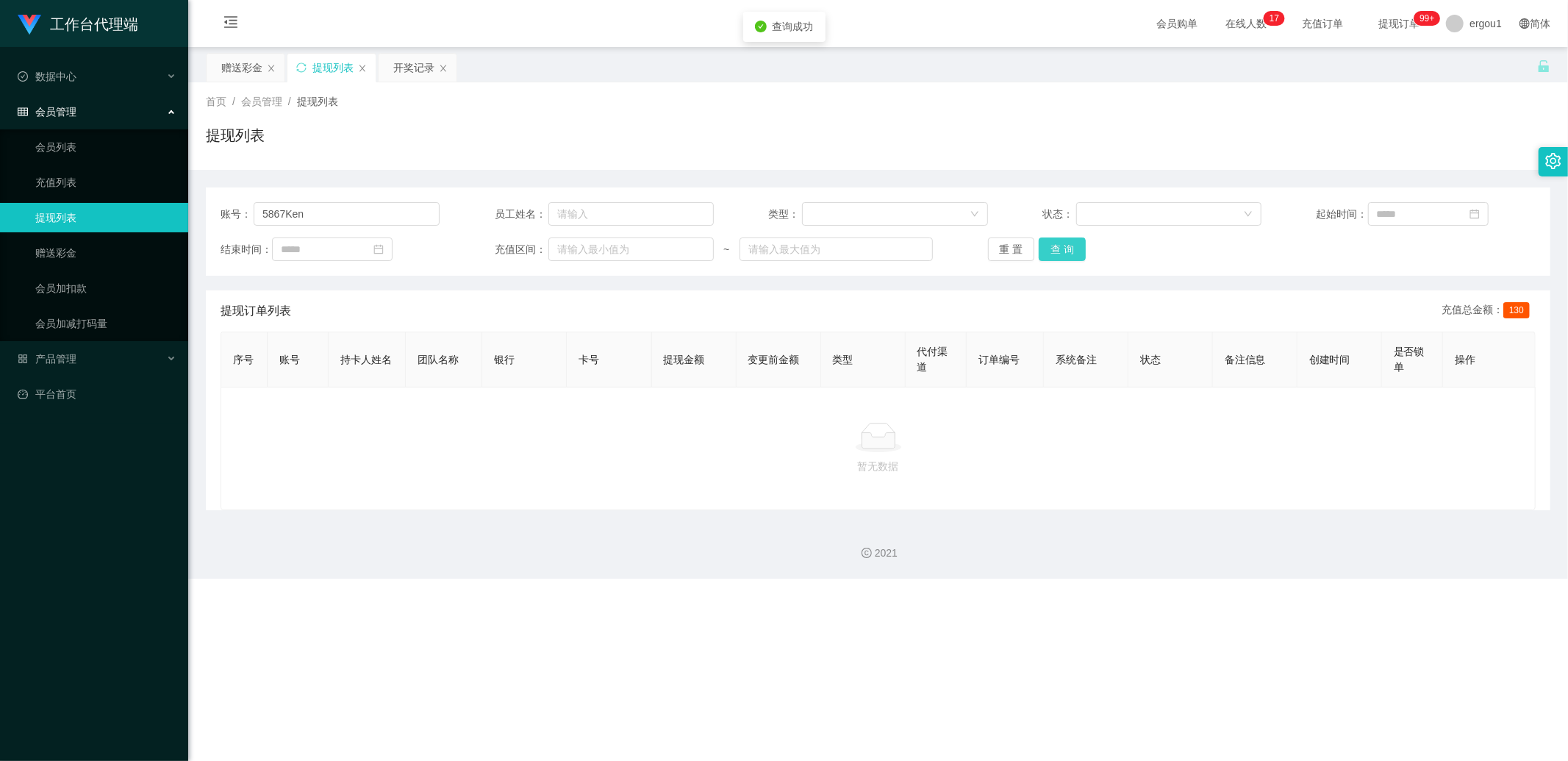
click at [1061, 252] on button "查 询" at bounding box center [1062, 249] width 47 height 23
click at [255, 70] on div "赠送彩金" at bounding box center [241, 68] width 41 height 28
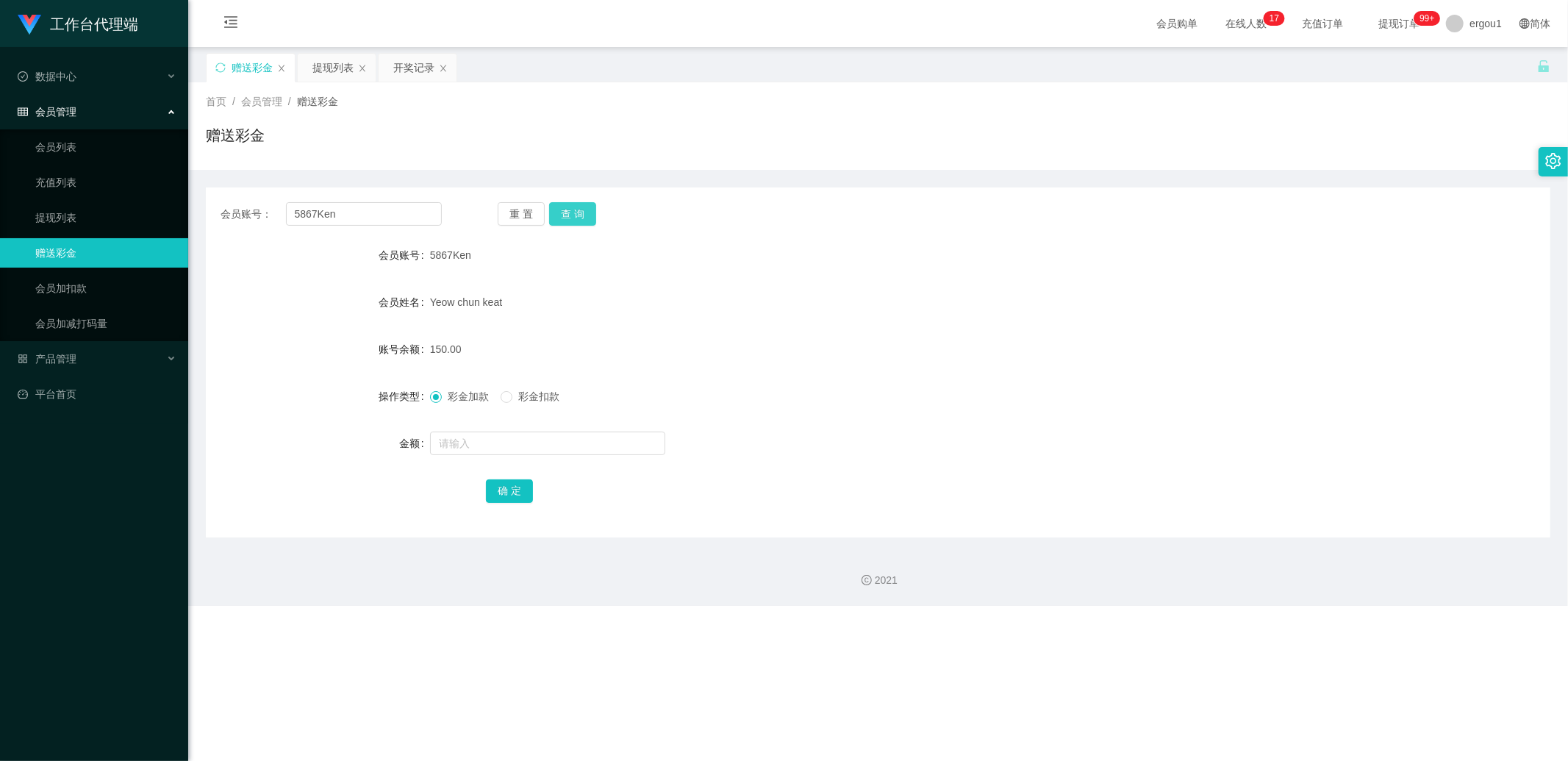
click at [578, 219] on button "查 询" at bounding box center [572, 214] width 47 height 23
click at [336, 62] on div "提现列表" at bounding box center [333, 68] width 41 height 28
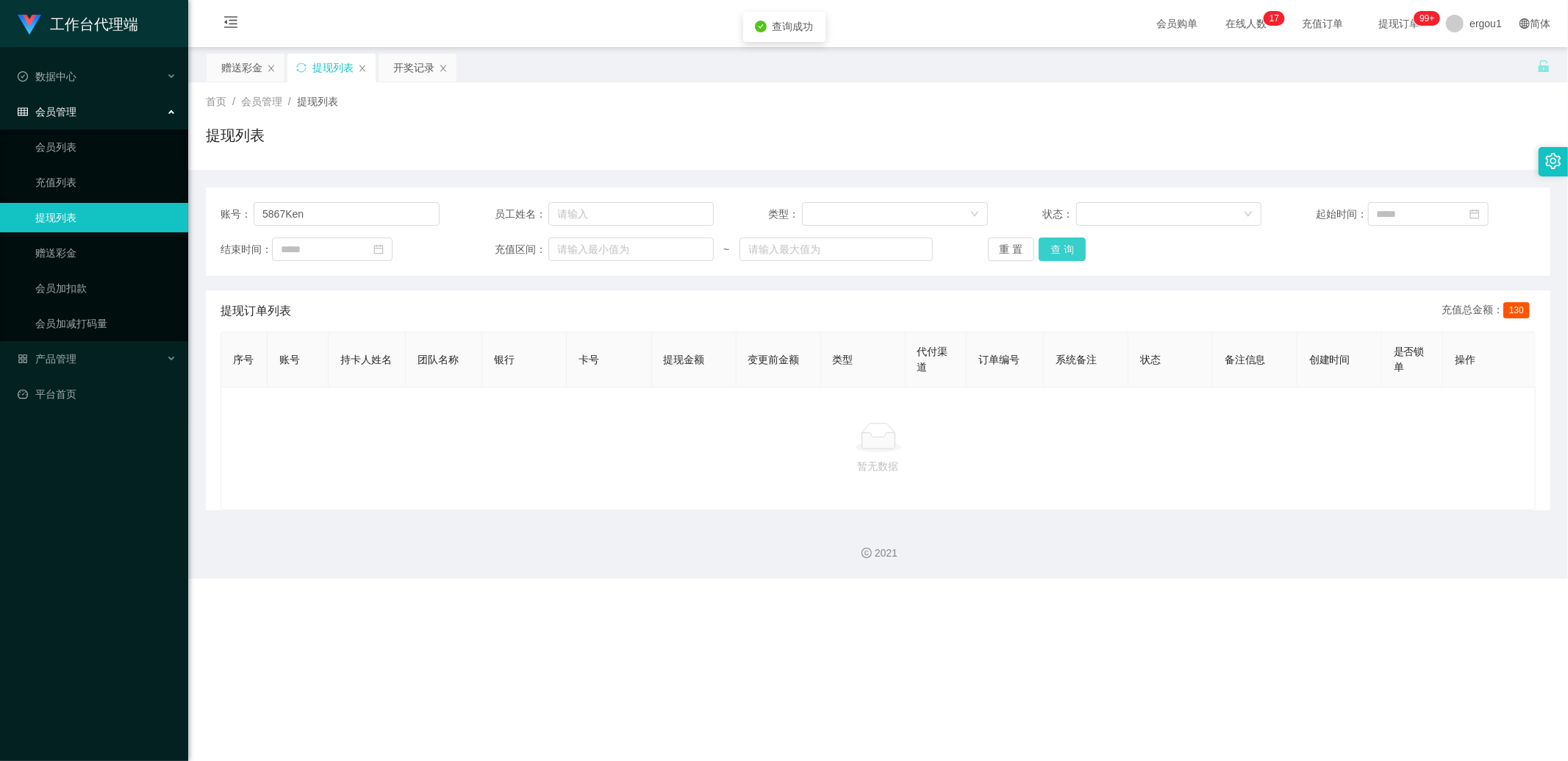
click at [1052, 240] on button "查 询" at bounding box center [1062, 249] width 47 height 23
click at [1068, 253] on button "查 询" at bounding box center [1062, 249] width 47 height 23
click at [254, 68] on div "赠送彩金" at bounding box center [241, 68] width 41 height 28
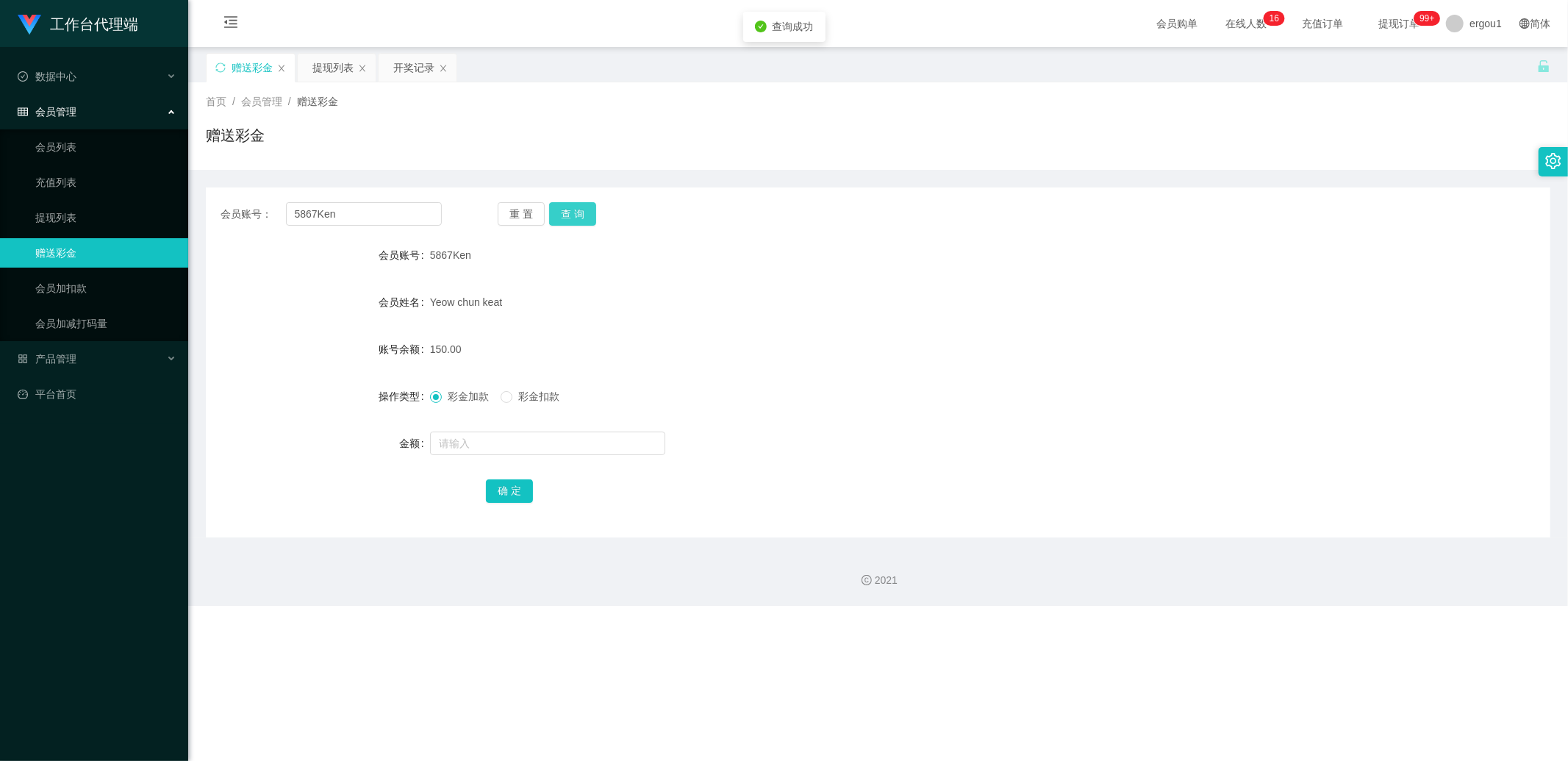
click at [578, 206] on button "查 询" at bounding box center [572, 214] width 47 height 23
click at [581, 210] on button "查 询" at bounding box center [572, 214] width 47 height 23
click at [578, 207] on button "查 询" at bounding box center [572, 214] width 47 height 23
click at [339, 72] on div "提现列表" at bounding box center [333, 68] width 41 height 28
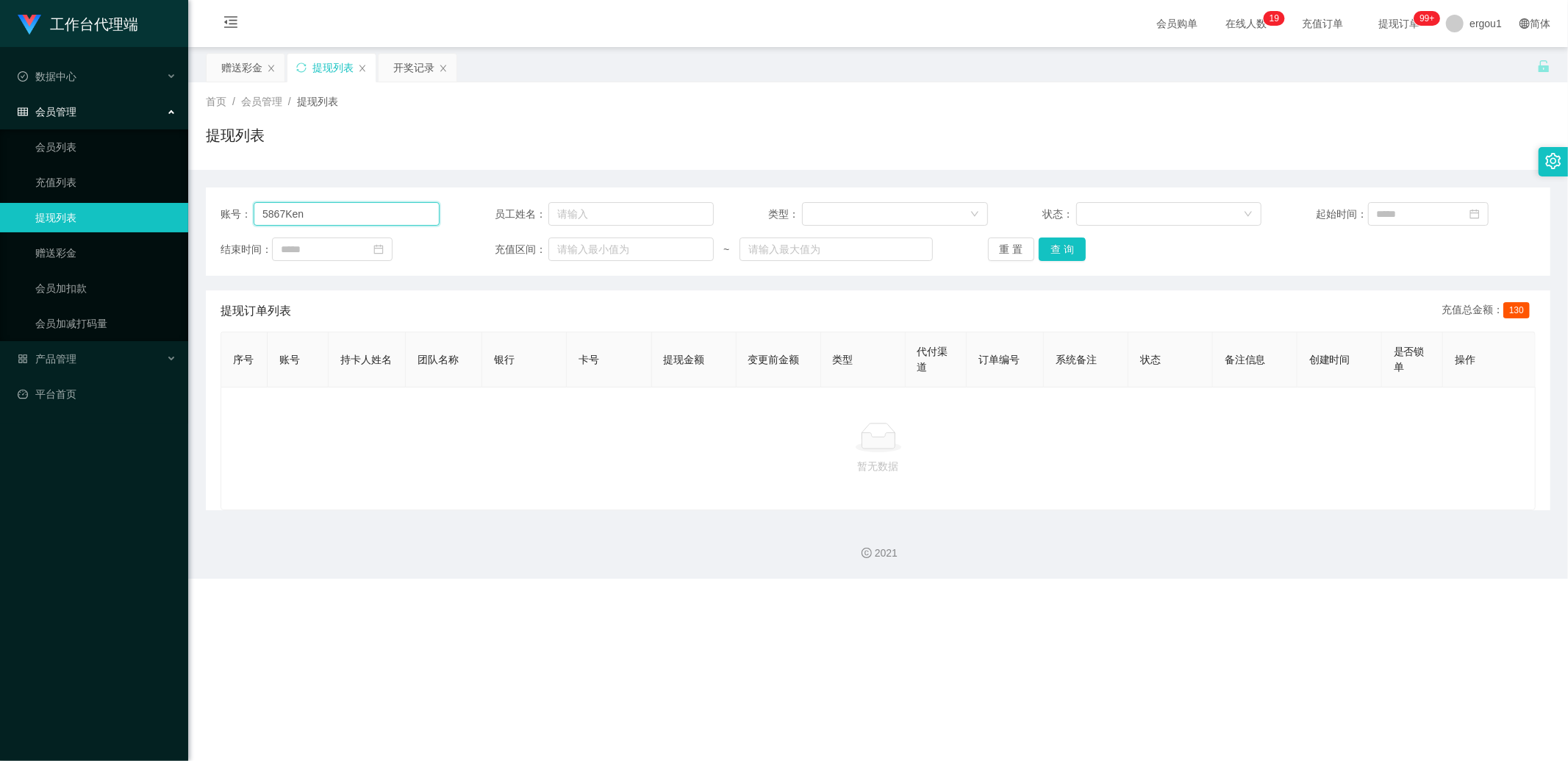
click at [334, 208] on input "5867Ken" at bounding box center [346, 214] width 186 height 23
click at [1048, 249] on button "查 询" at bounding box center [1062, 249] width 47 height 23
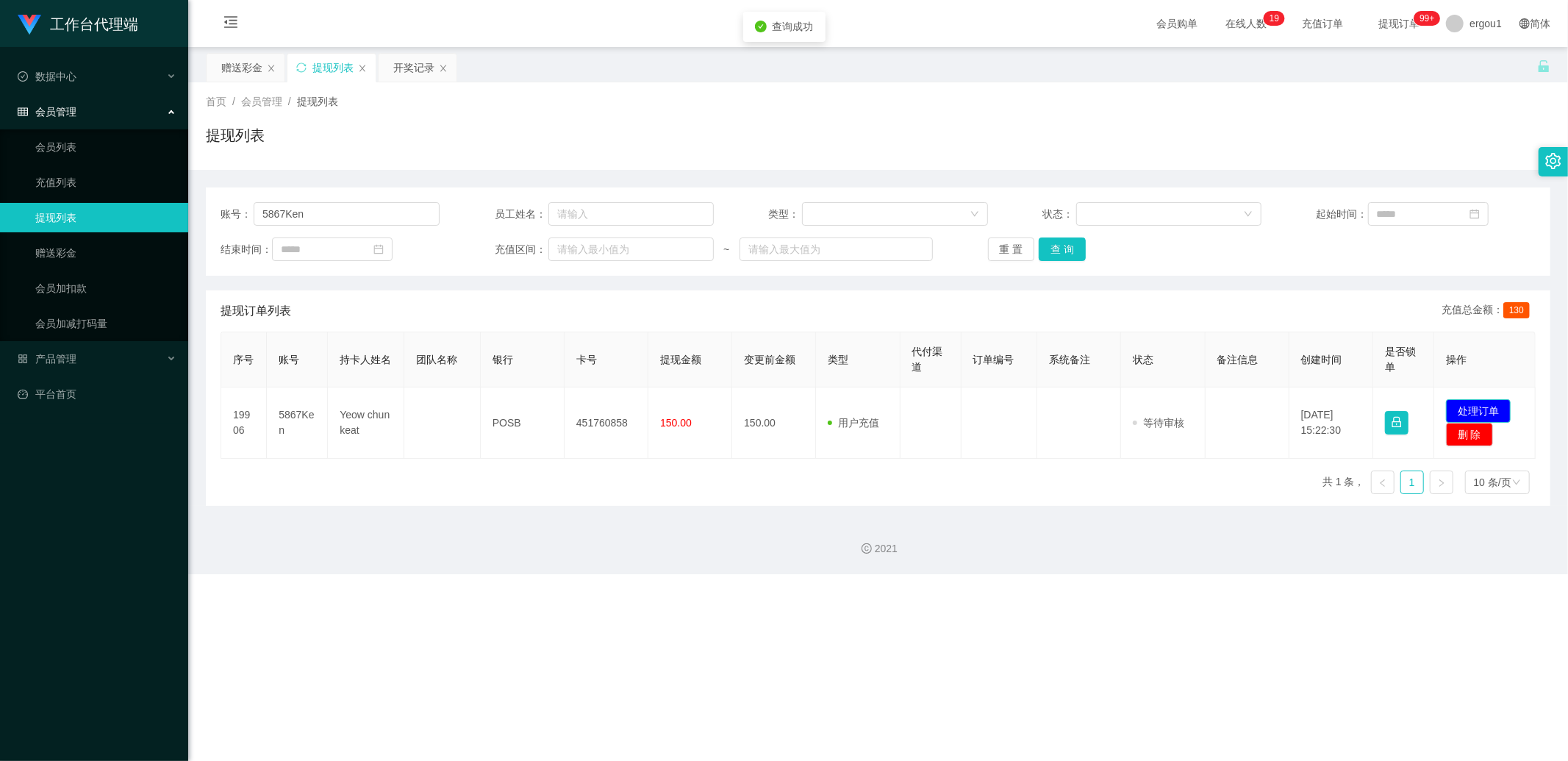
drag, startPoint x: 1477, startPoint y: 400, endPoint x: 1461, endPoint y: 400, distance: 16.0
click at [1477, 400] on button "处理订单" at bounding box center [1477, 411] width 65 height 23
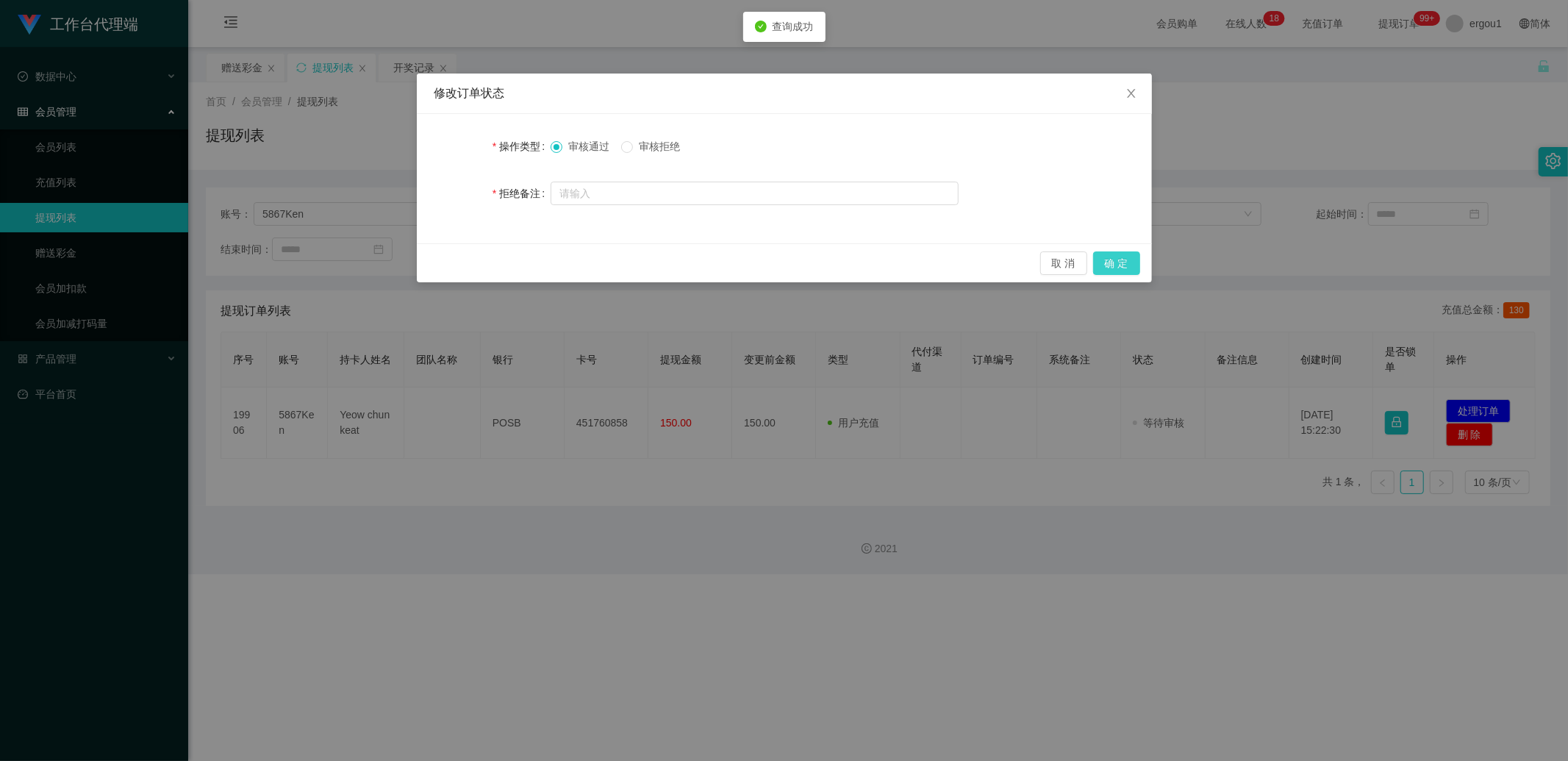
click at [1127, 258] on button "确 定" at bounding box center [1116, 263] width 47 height 23
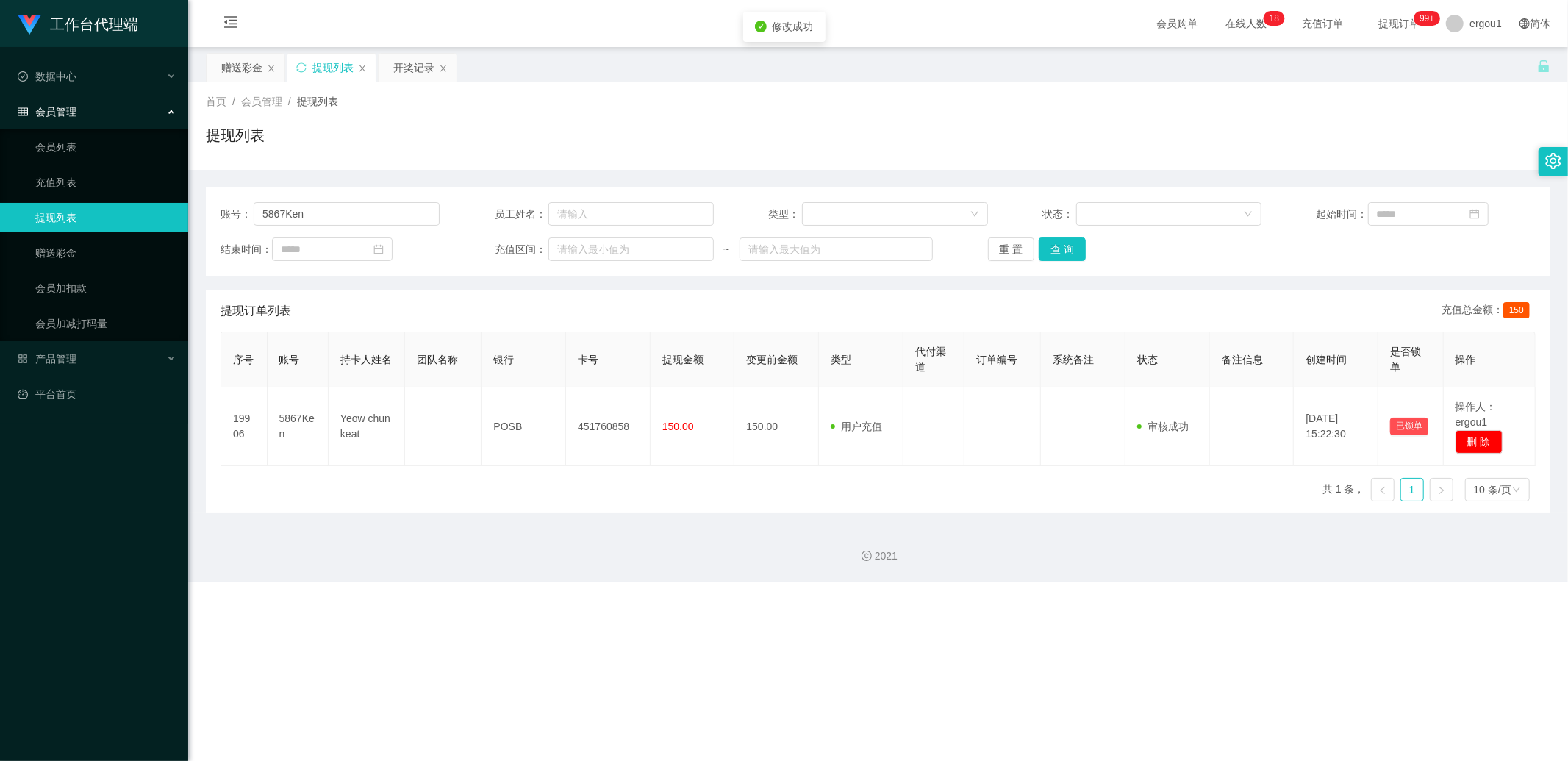
click at [982, 127] on div "提现列表" at bounding box center [878, 141] width 1344 height 34
